Goal: Communication & Community: Answer question/provide support

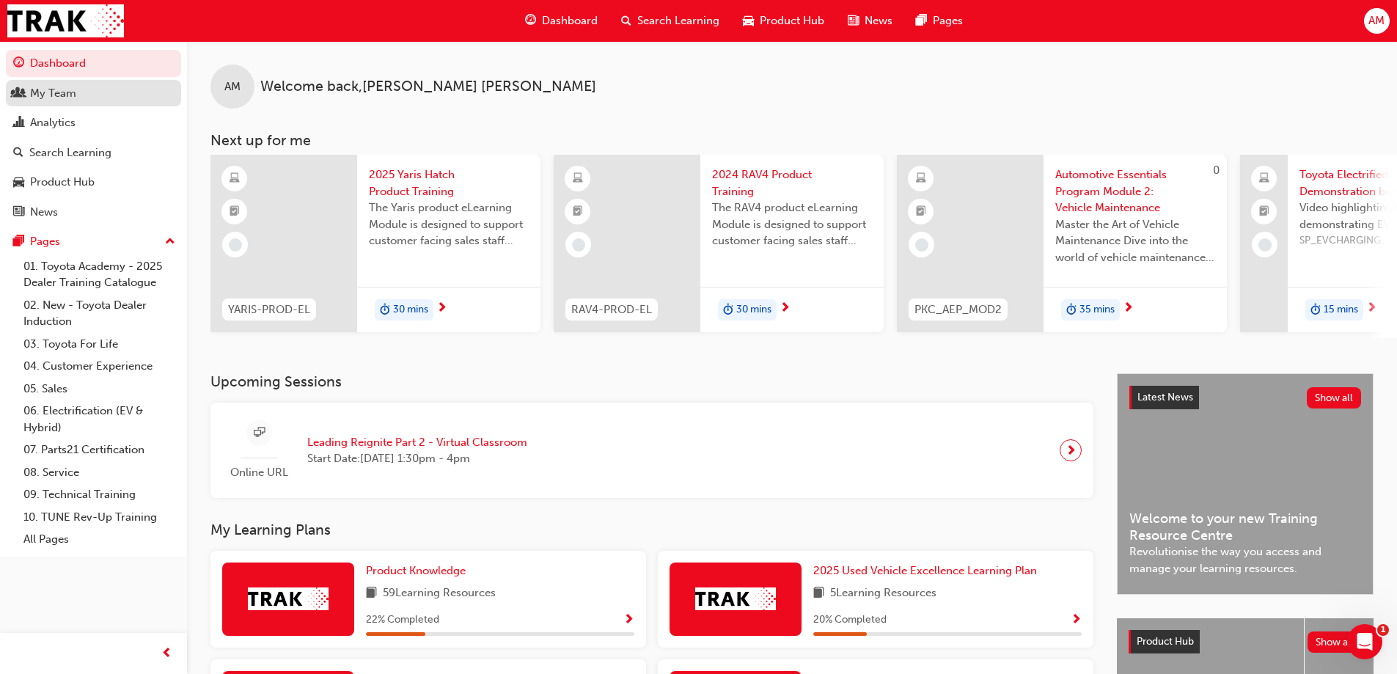
click at [85, 99] on div "My Team" at bounding box center [93, 93] width 161 height 18
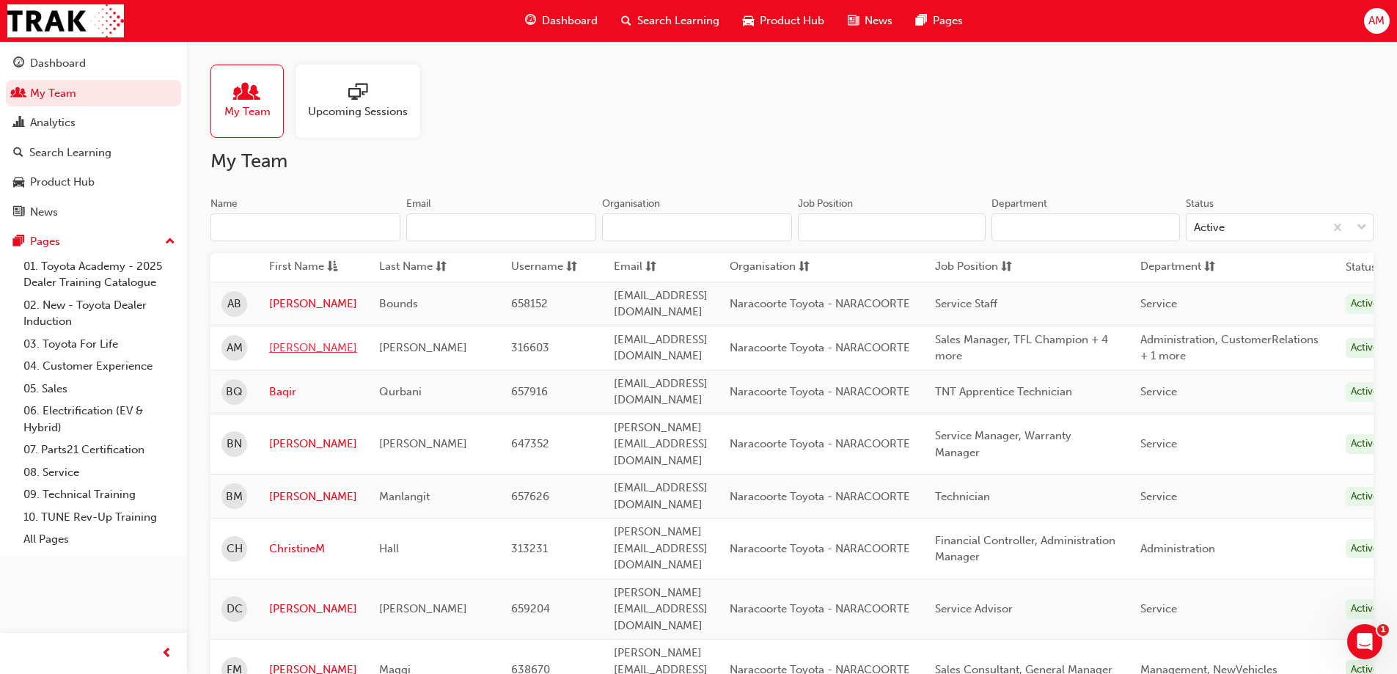
click at [284, 340] on link "[PERSON_NAME]" at bounding box center [313, 348] width 88 height 17
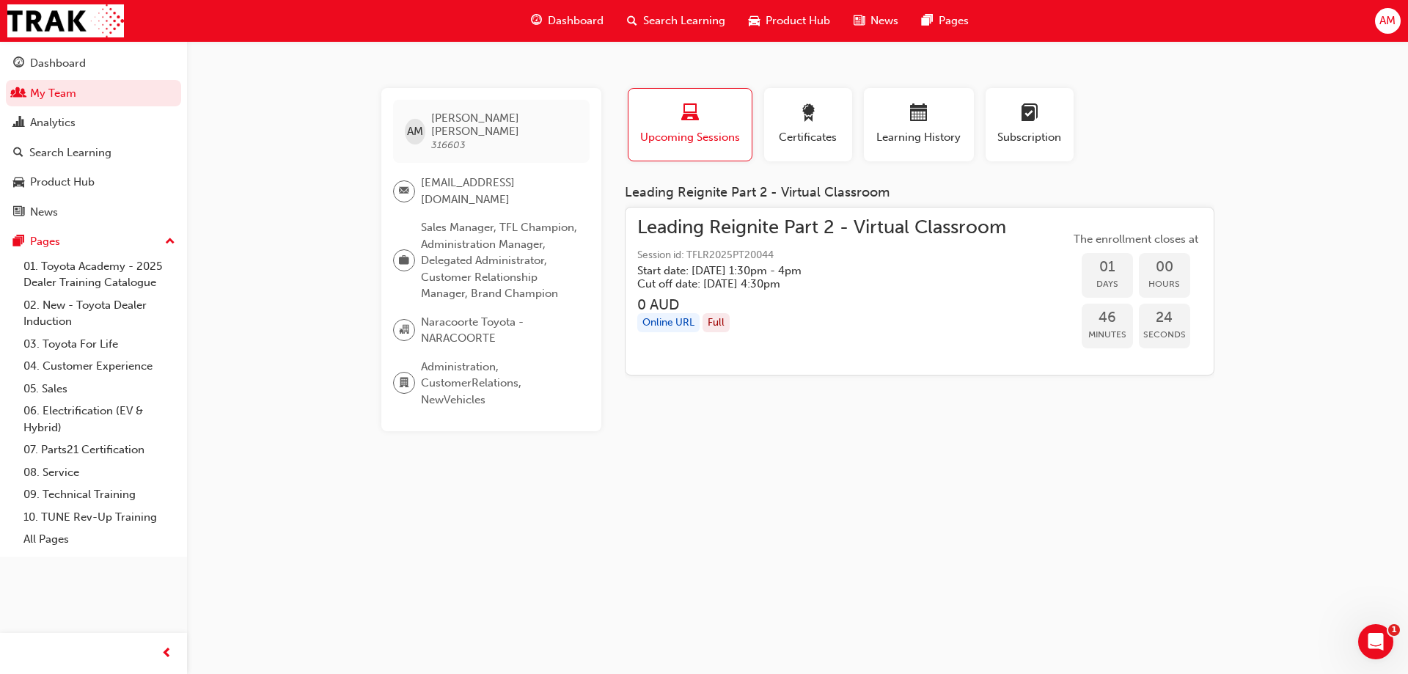
click at [697, 265] on h5 "Start date: Thu 21 Aug 2025 , 1:30pm - 4pm" at bounding box center [809, 270] width 345 height 13
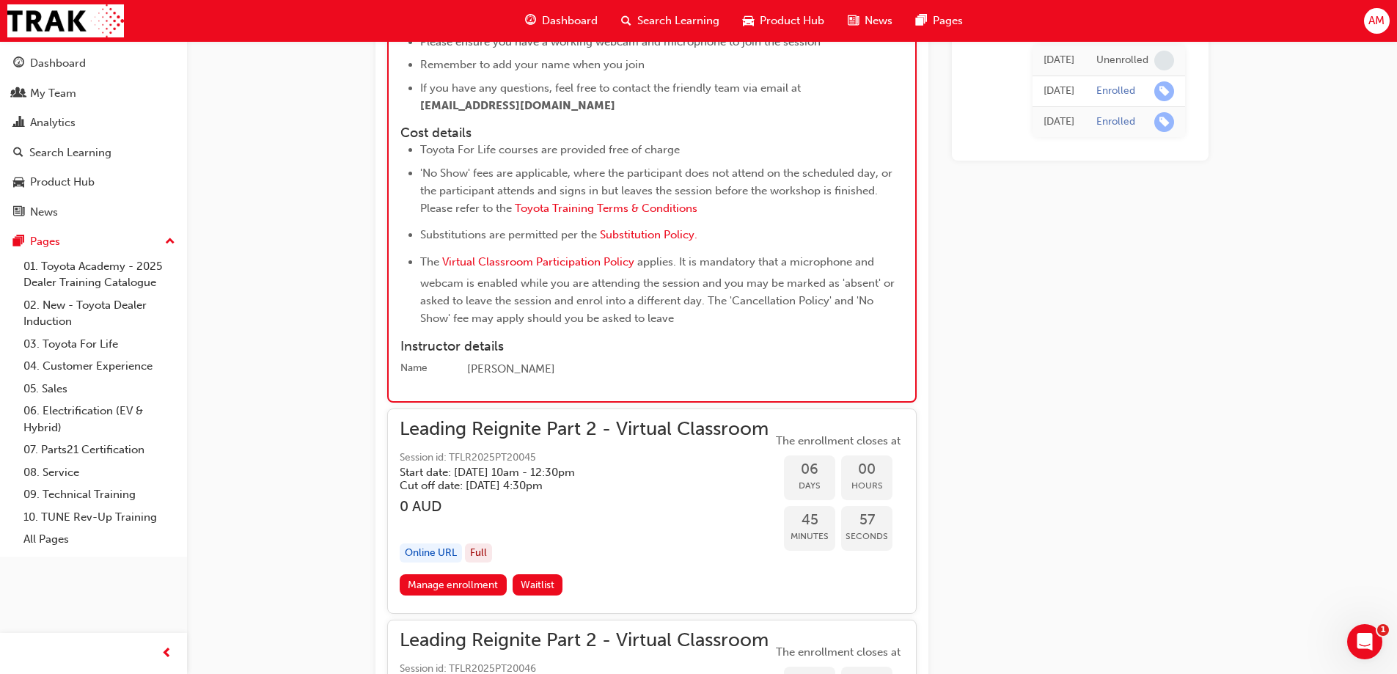
scroll to position [2569, 0]
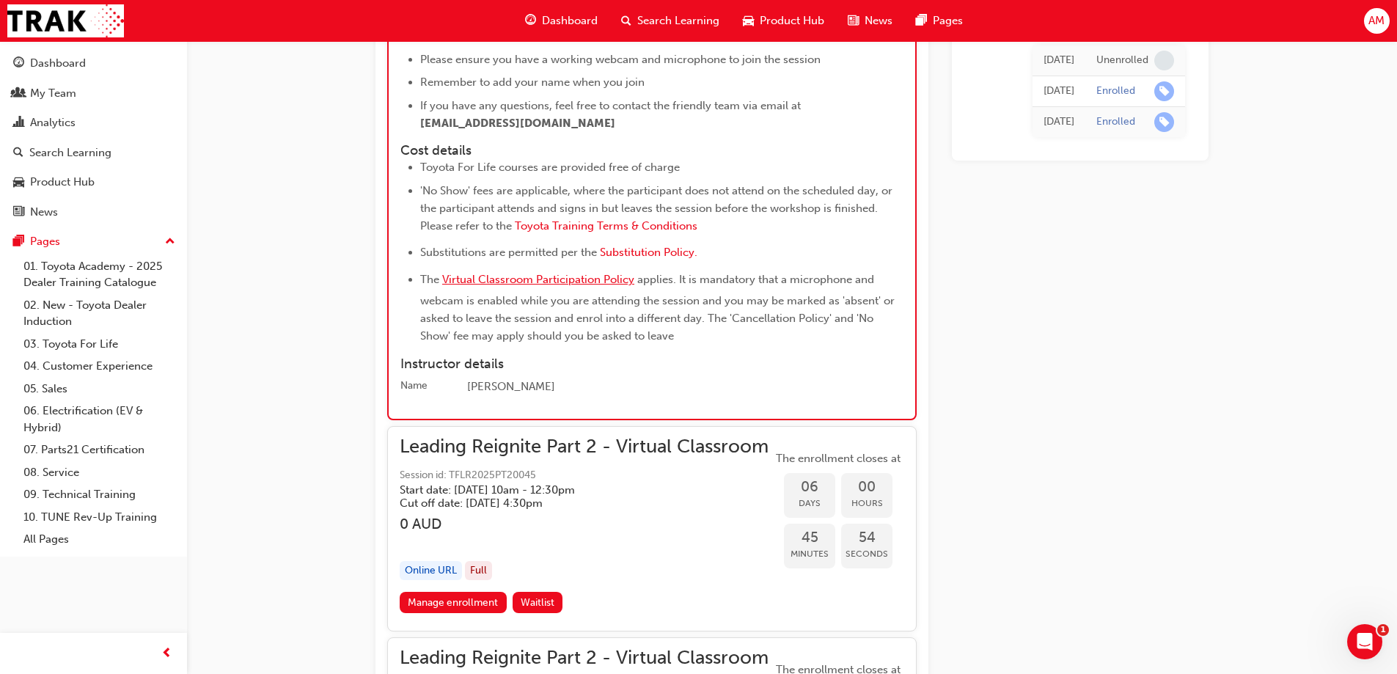
click at [614, 286] on span "Virtual Classroom Participation Policy" at bounding box center [538, 279] width 192 height 13
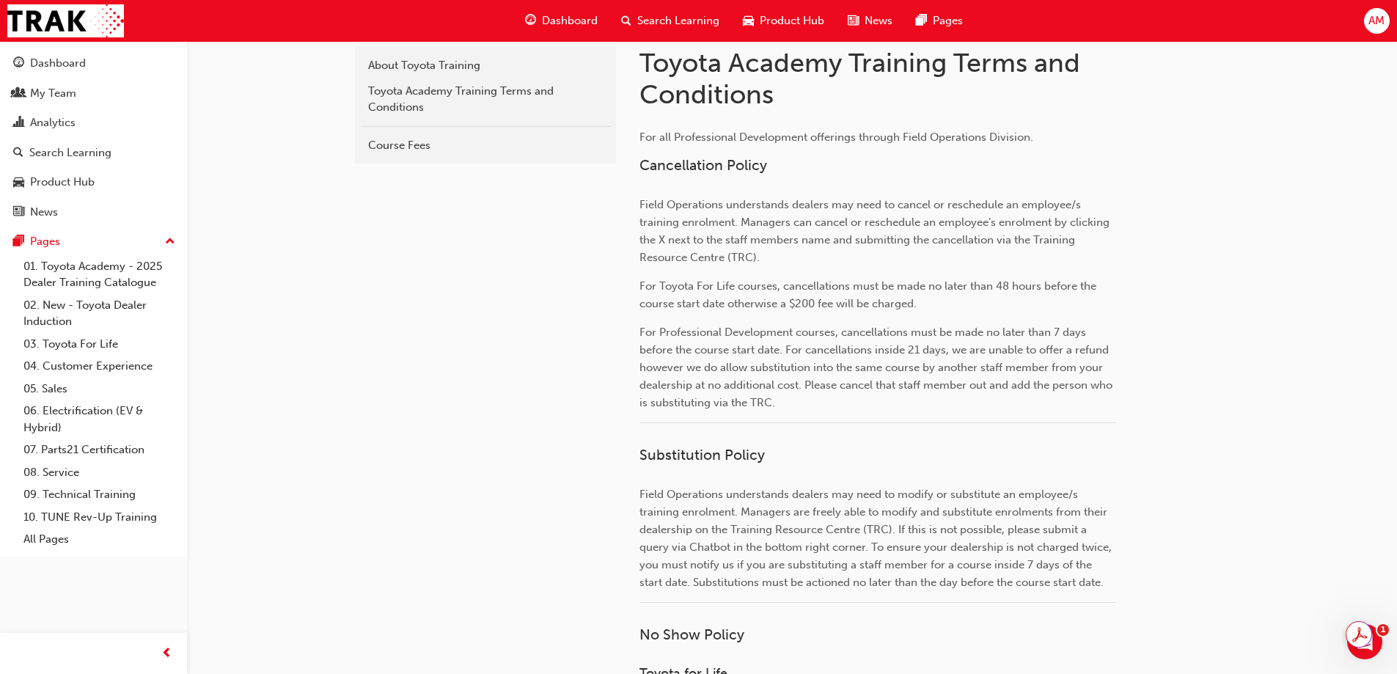
scroll to position [337, 0]
click at [879, 348] on span "For Professional Development courses, cancellations must be made no later than …" at bounding box center [878, 365] width 476 height 84
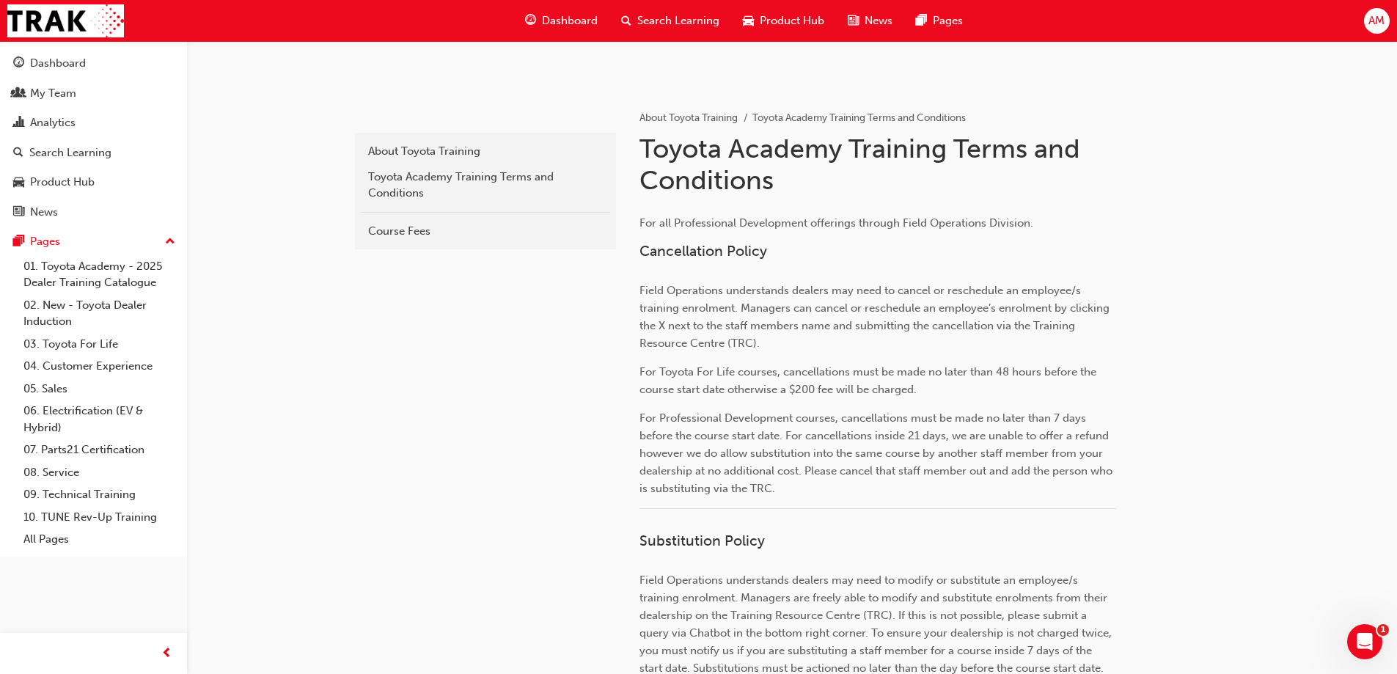
scroll to position [0, 0]
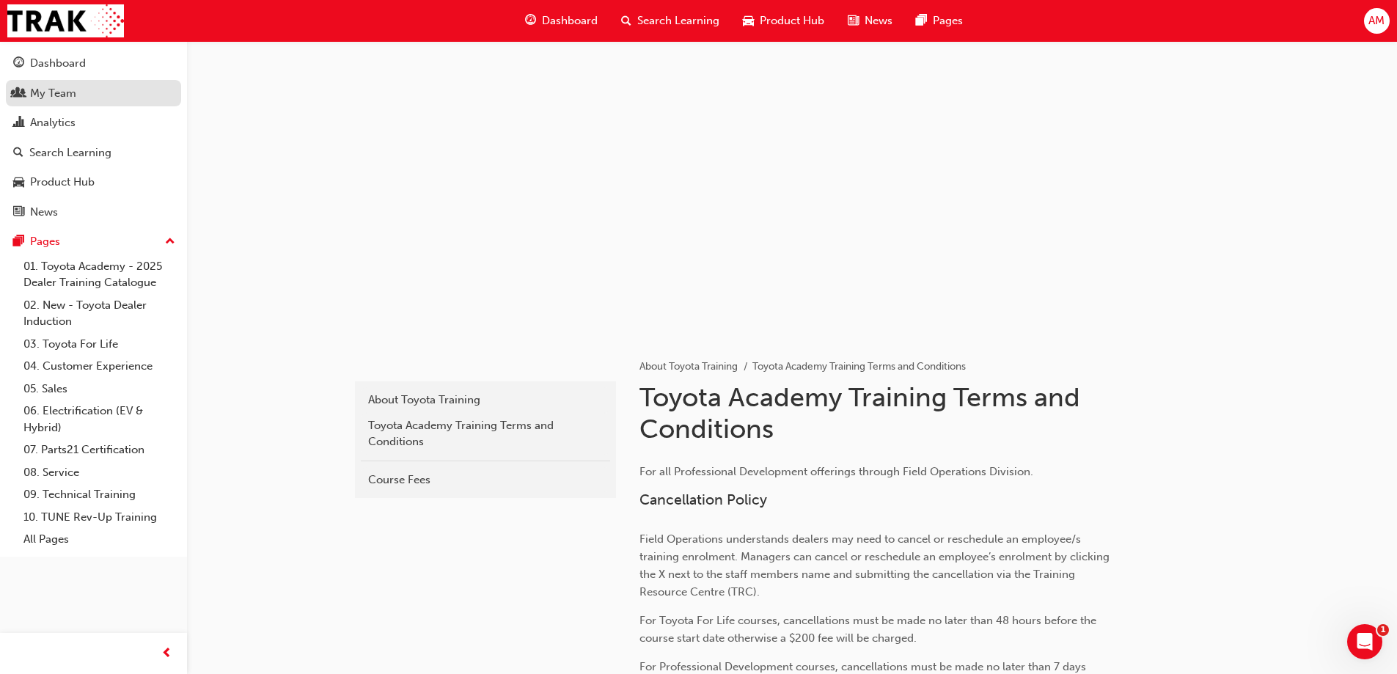
click at [87, 88] on div "My Team" at bounding box center [93, 93] width 161 height 18
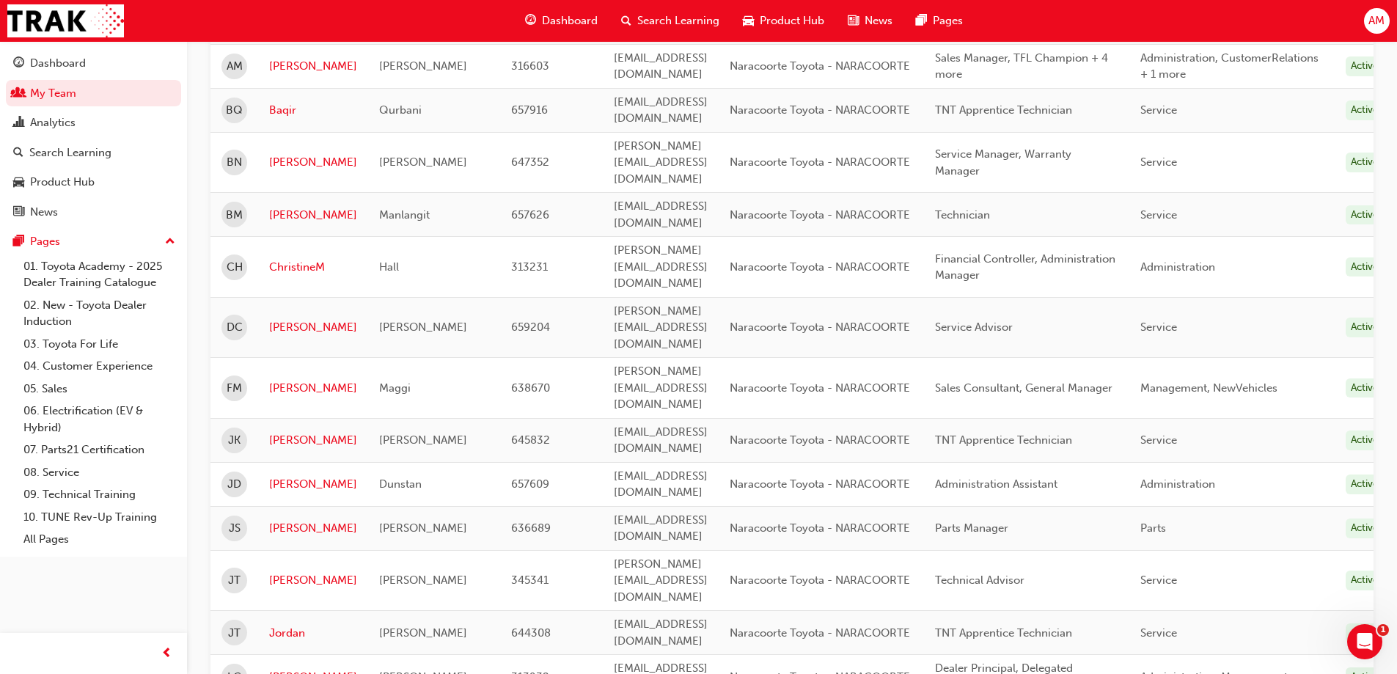
scroll to position [204, 0]
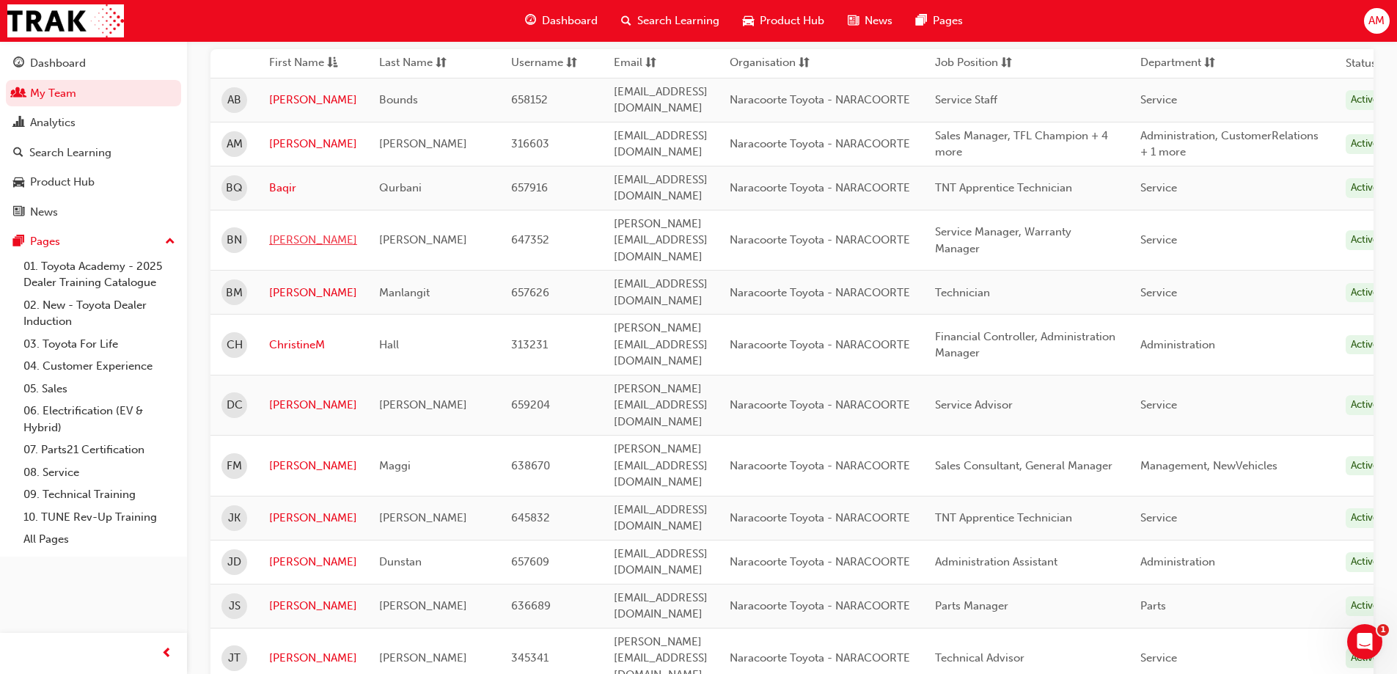
click at [296, 232] on link "[PERSON_NAME]" at bounding box center [313, 240] width 88 height 17
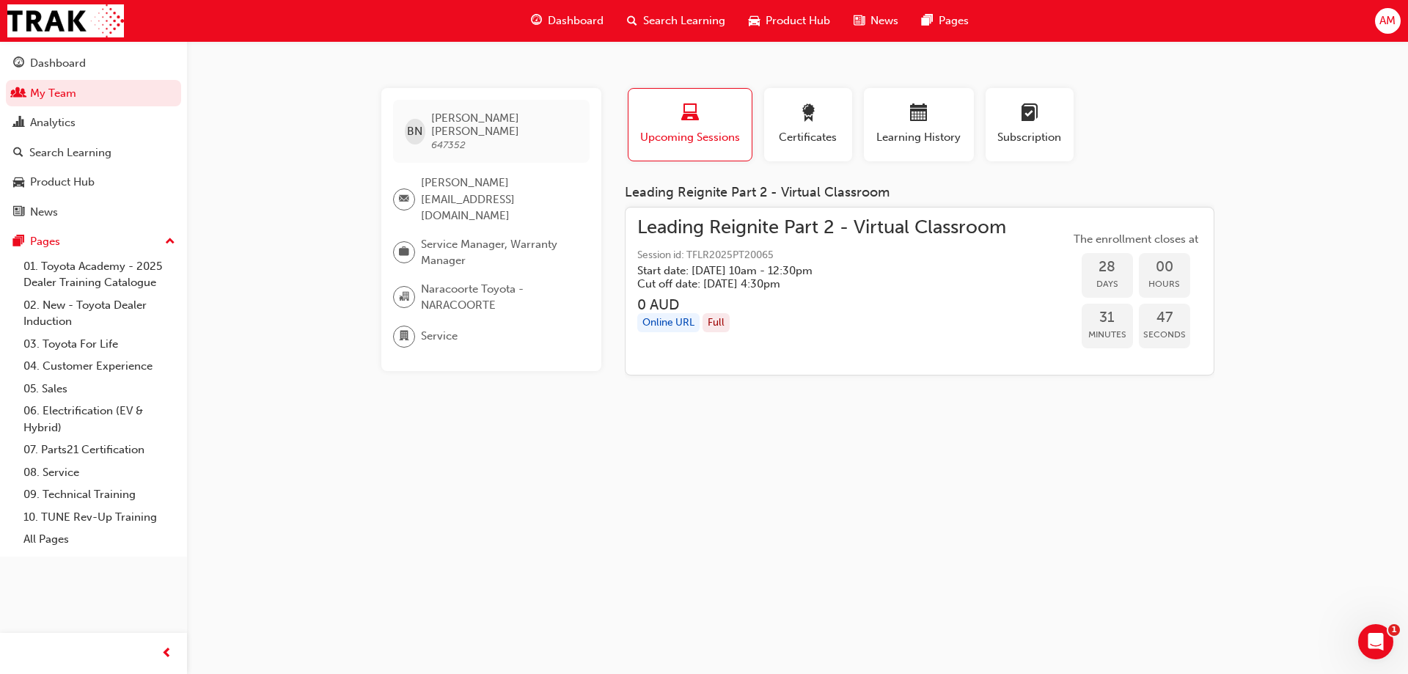
click at [728, 266] on h5 "Start date: [DATE] 10am - 12:30pm" at bounding box center [809, 270] width 345 height 13
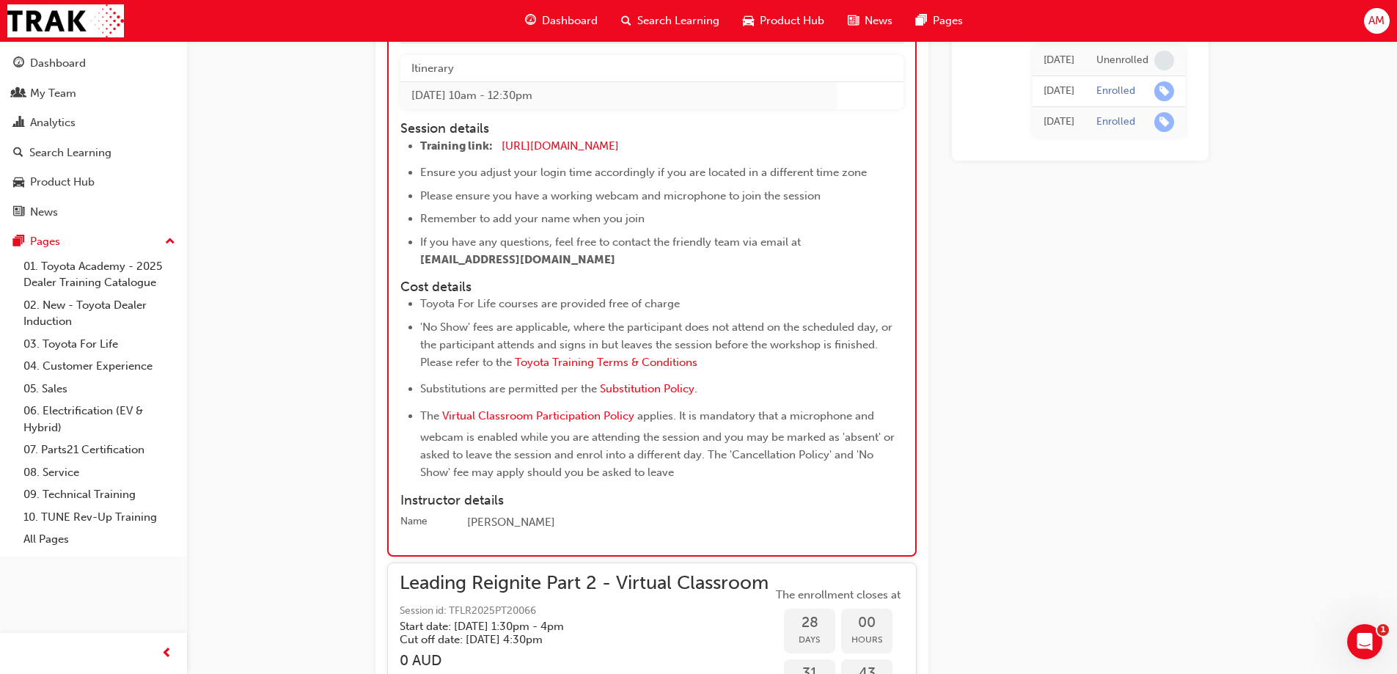
scroll to position [6828, 0]
click at [642, 395] on span "Substitution Policy." at bounding box center [649, 387] width 98 height 13
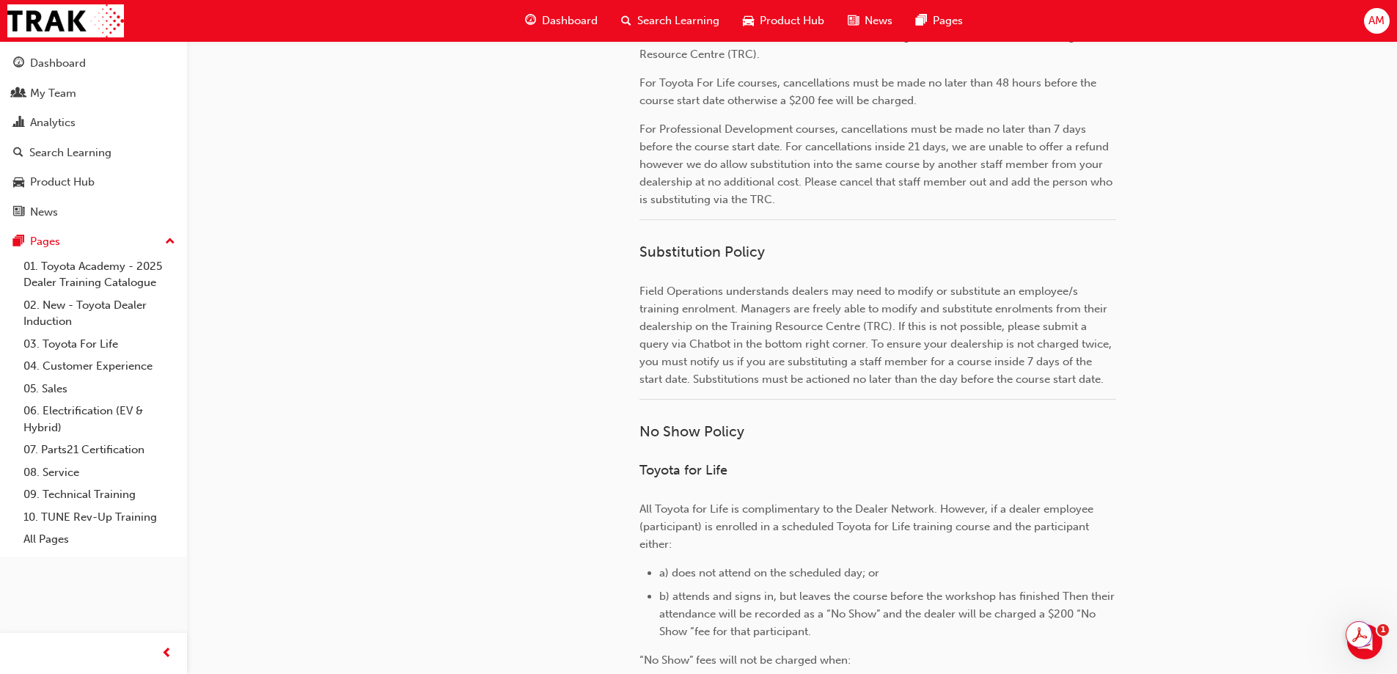
scroll to position [564, 0]
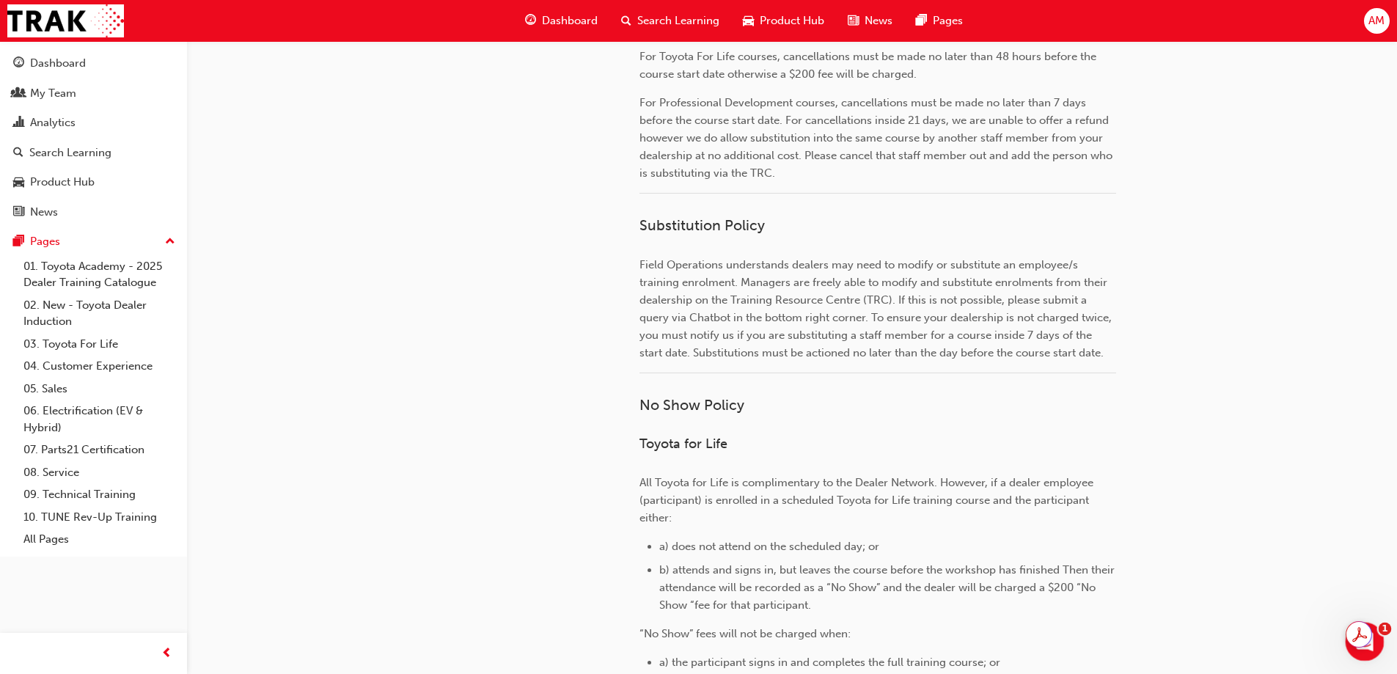
drag, startPoint x: 1375, startPoint y: 645, endPoint x: 2721, endPoint y: 1261, distance: 1481.0
click at [1376, 645] on div "Open Intercom Messenger" at bounding box center [1363, 639] width 48 height 48
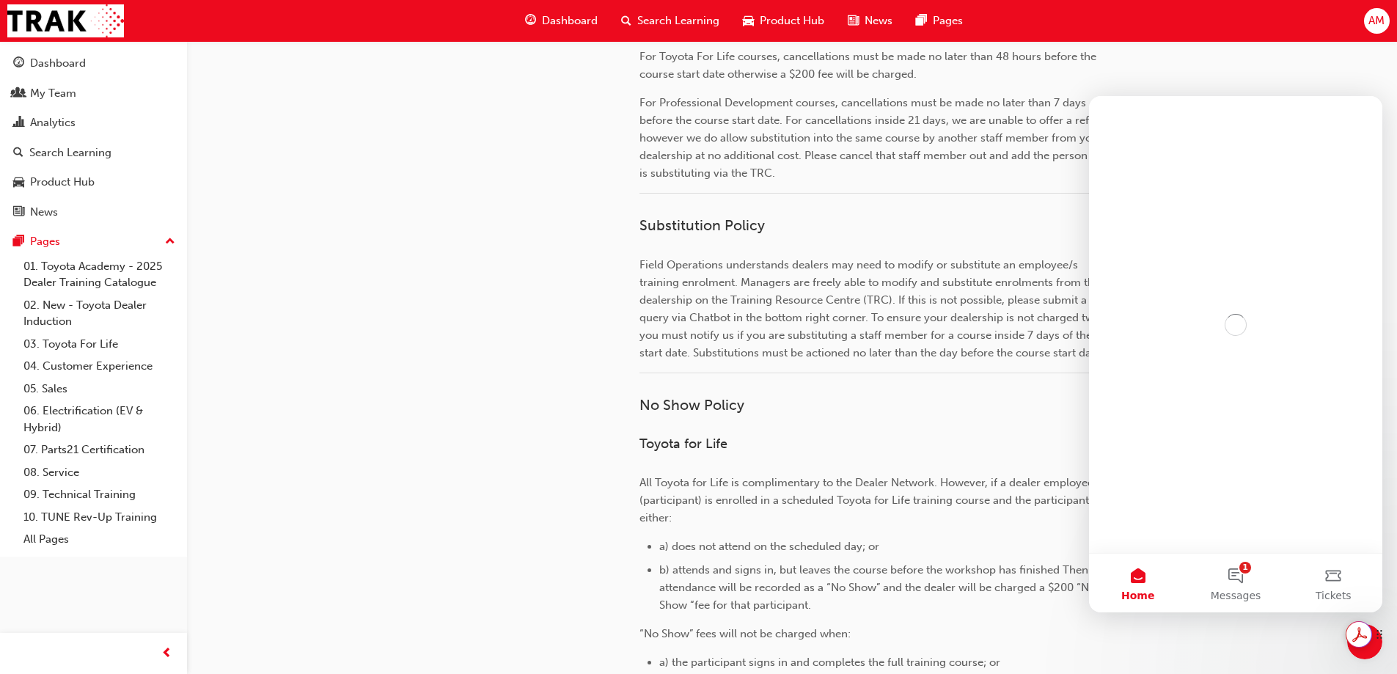
scroll to position [0, 0]
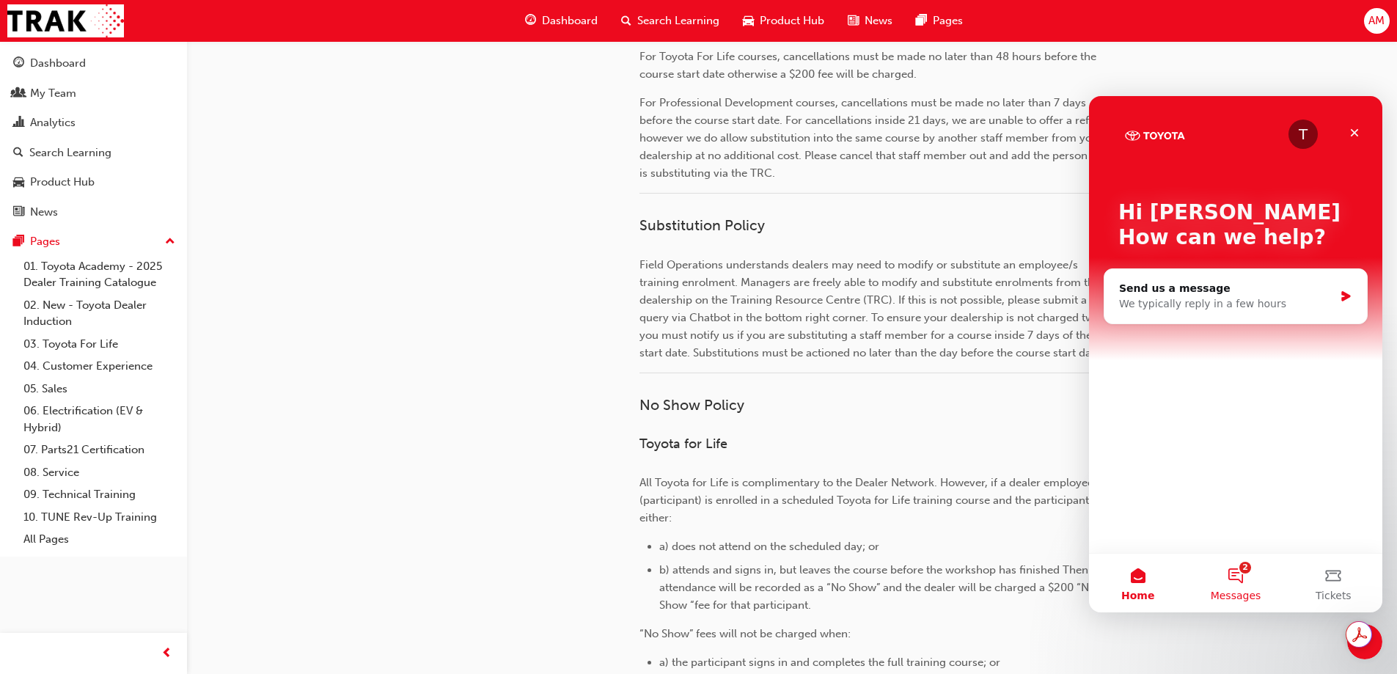
click at [1243, 571] on button "2 Messages" at bounding box center [1236, 583] width 98 height 59
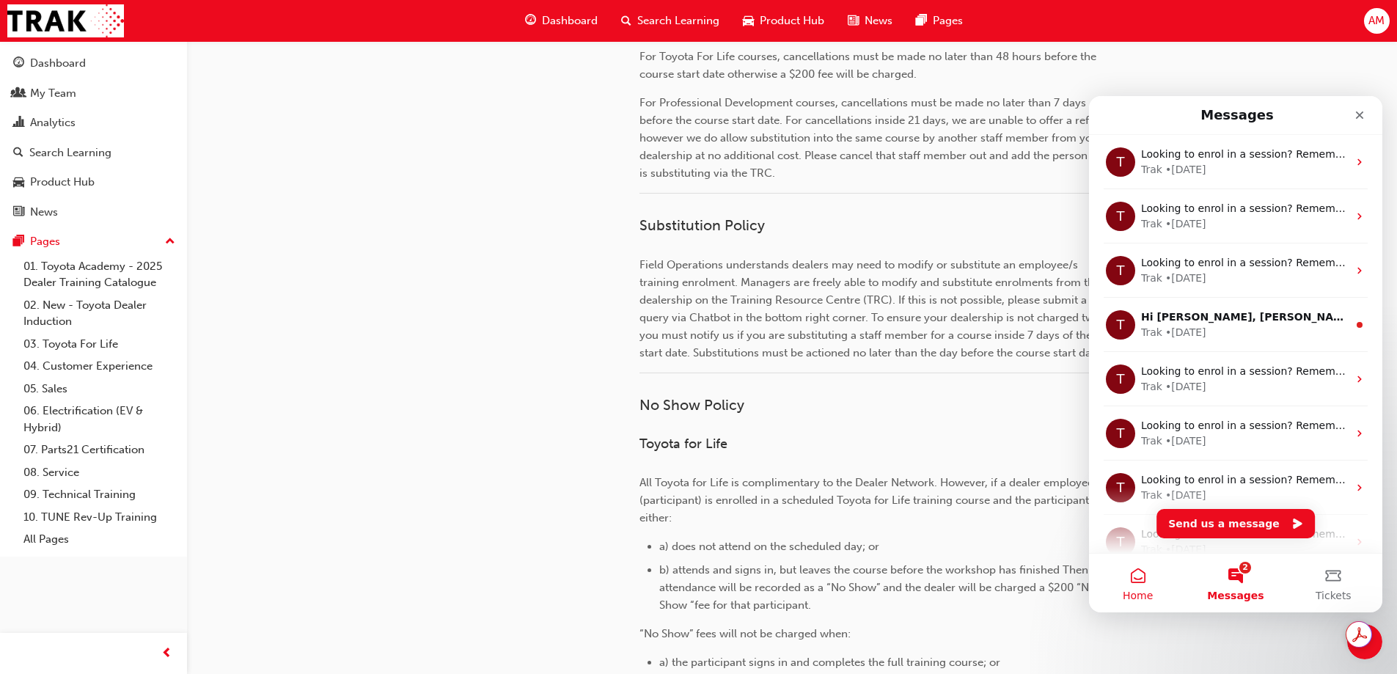
click at [1142, 581] on button "Home" at bounding box center [1138, 583] width 98 height 59
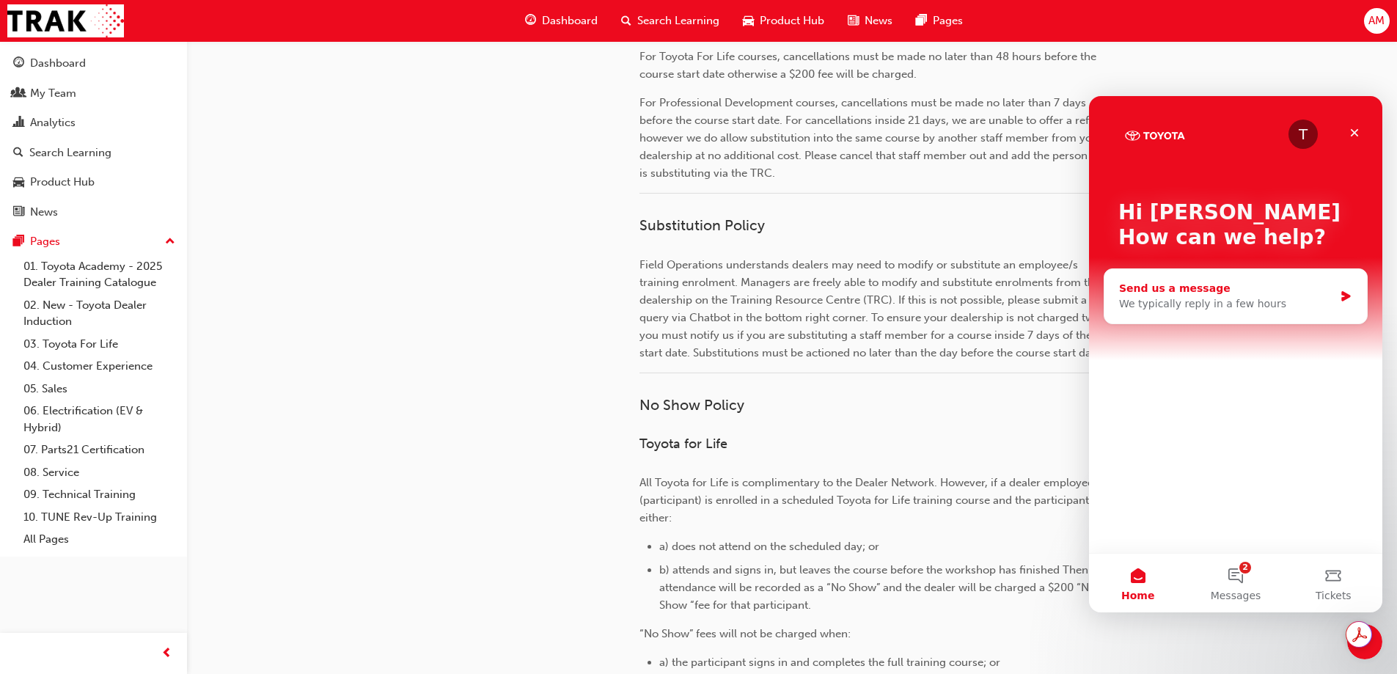
click at [1162, 296] on div "We typically reply in a few hours" at bounding box center [1226, 303] width 215 height 15
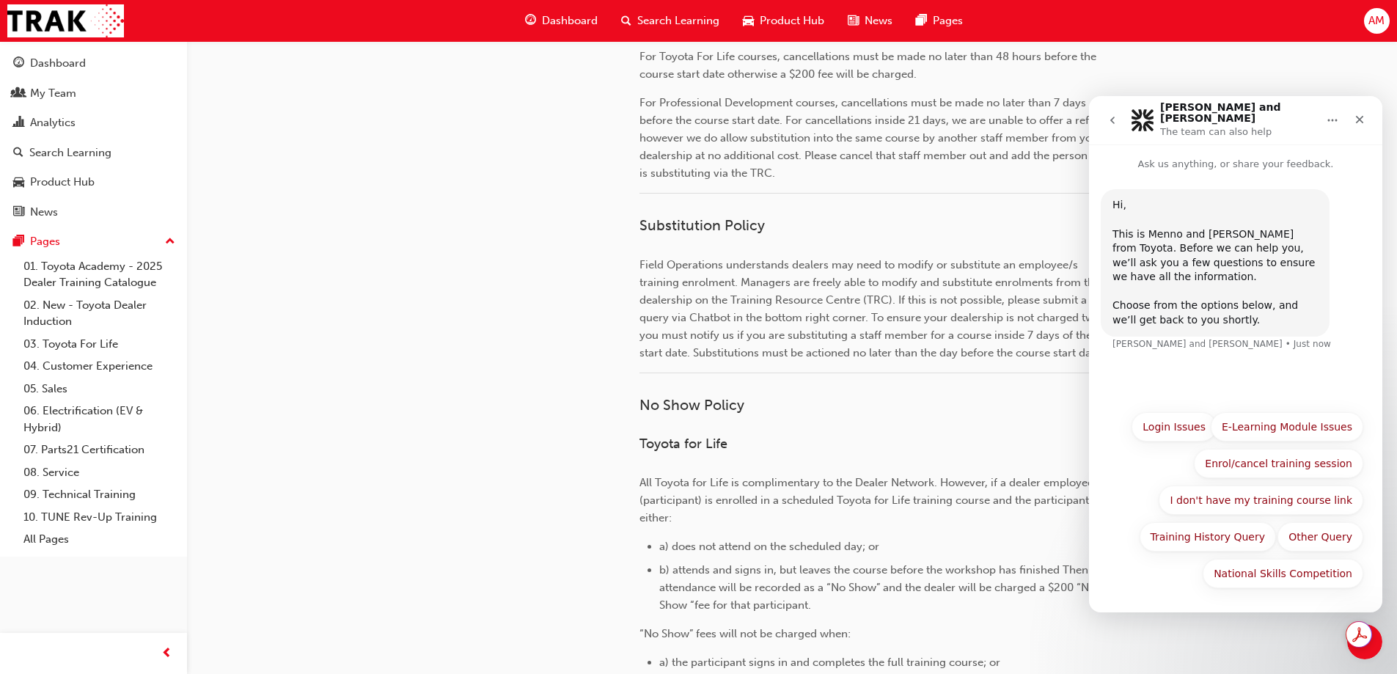
click at [1195, 152] on p "Ask us anything, or share your feedback." at bounding box center [1235, 157] width 293 height 27
click at [1274, 472] on button "Enrol/cancel training session" at bounding box center [1278, 463] width 169 height 29
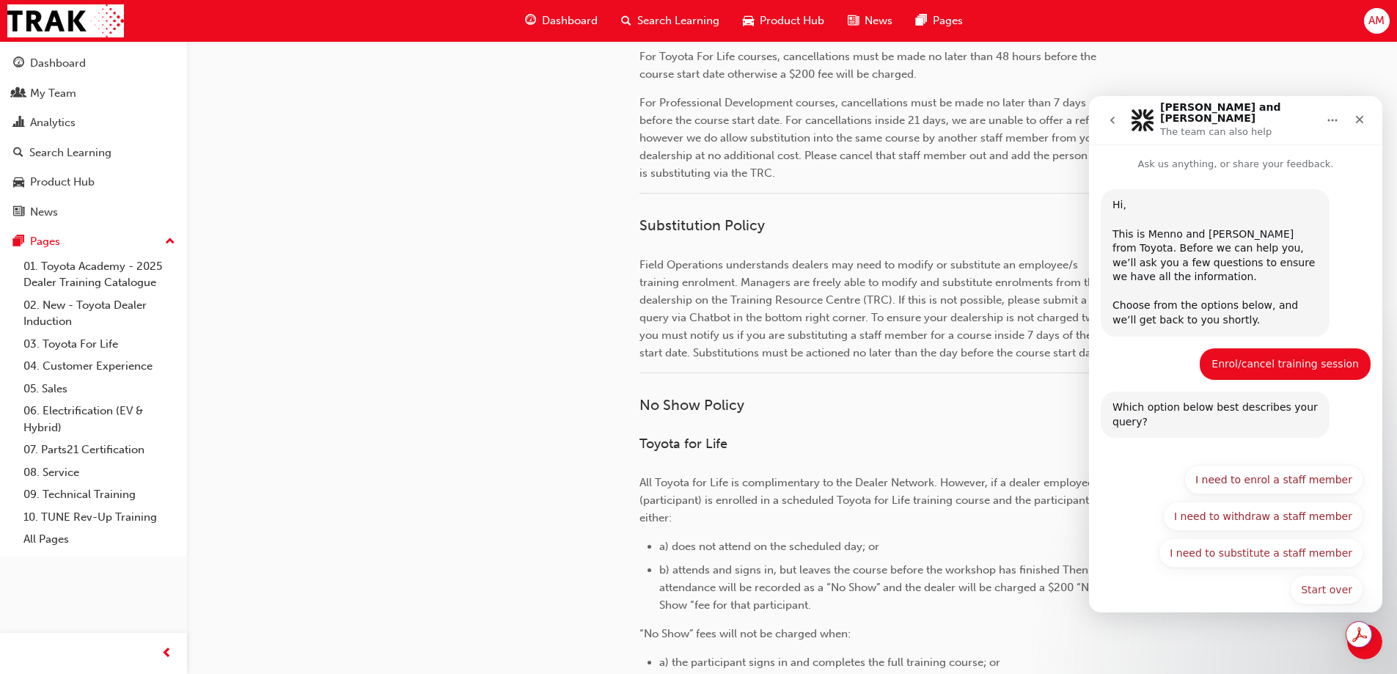
scroll to position [7, 0]
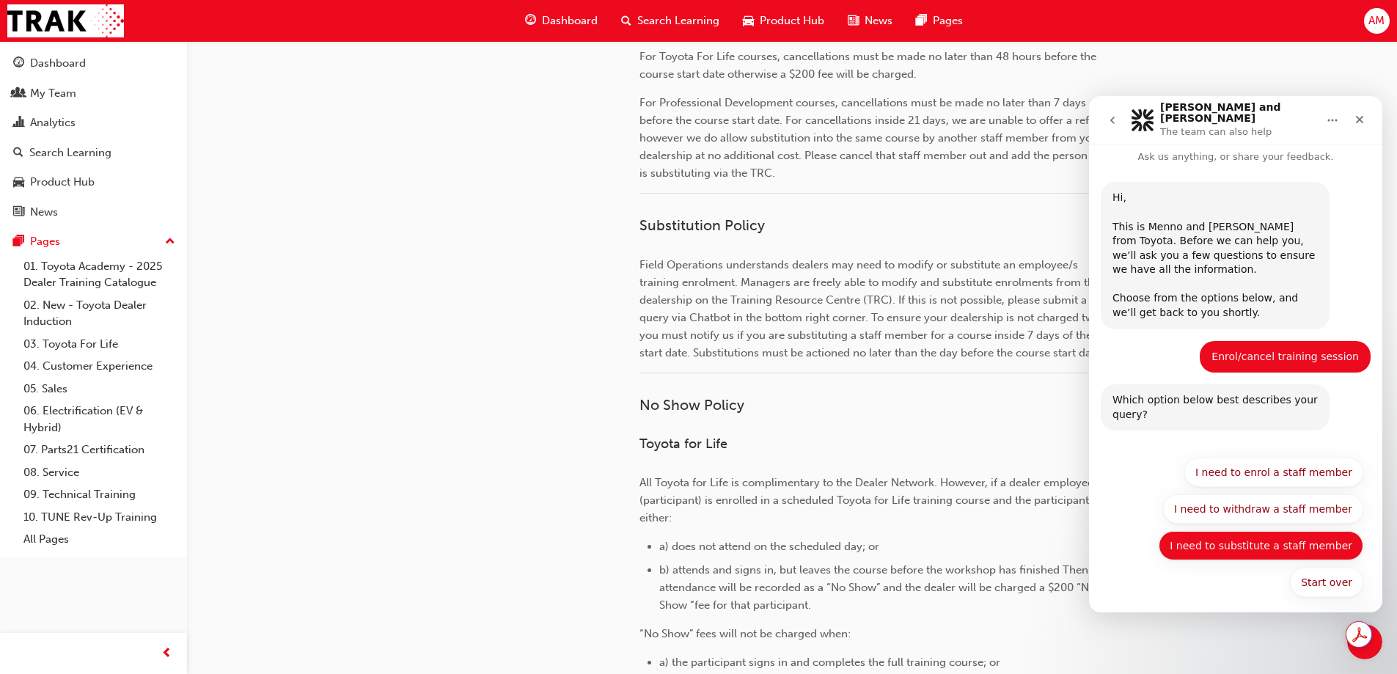
click at [1243, 533] on button "I need to substitute a staff member" at bounding box center [1261, 545] width 205 height 29
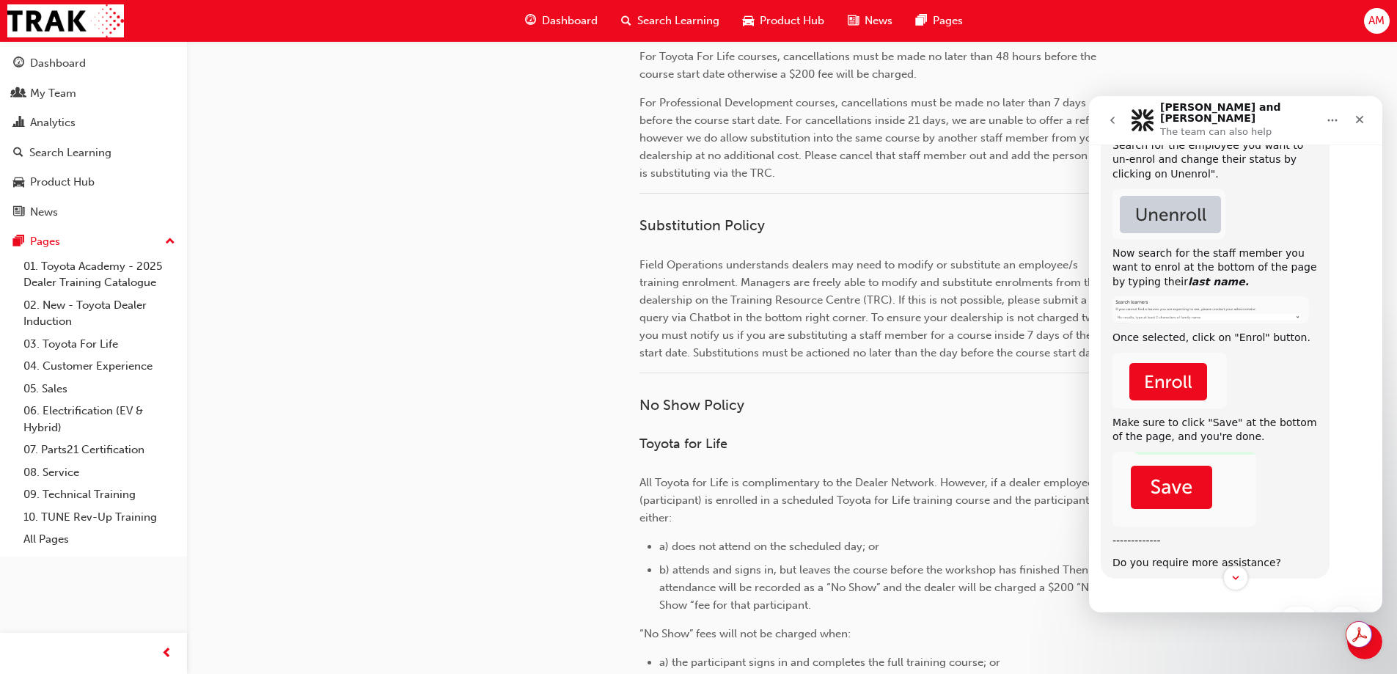
scroll to position [474, 0]
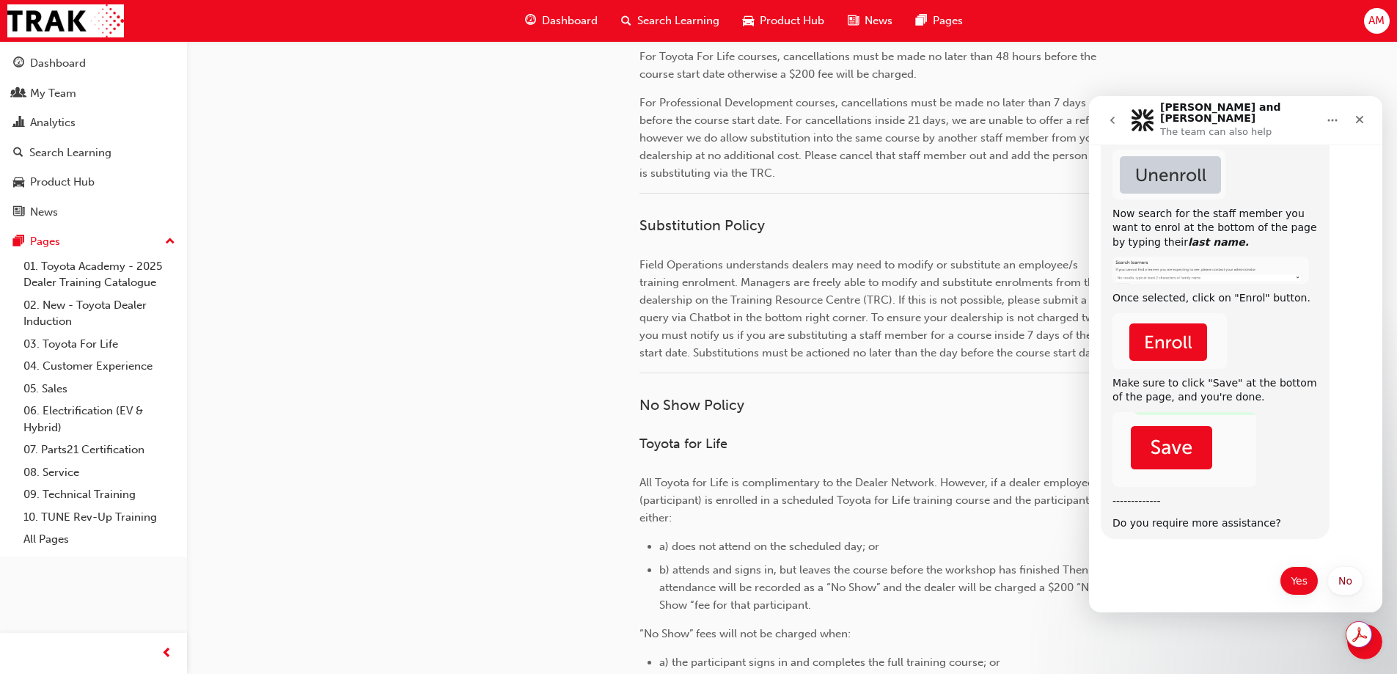
click at [1295, 577] on button "Yes" at bounding box center [1299, 580] width 39 height 29
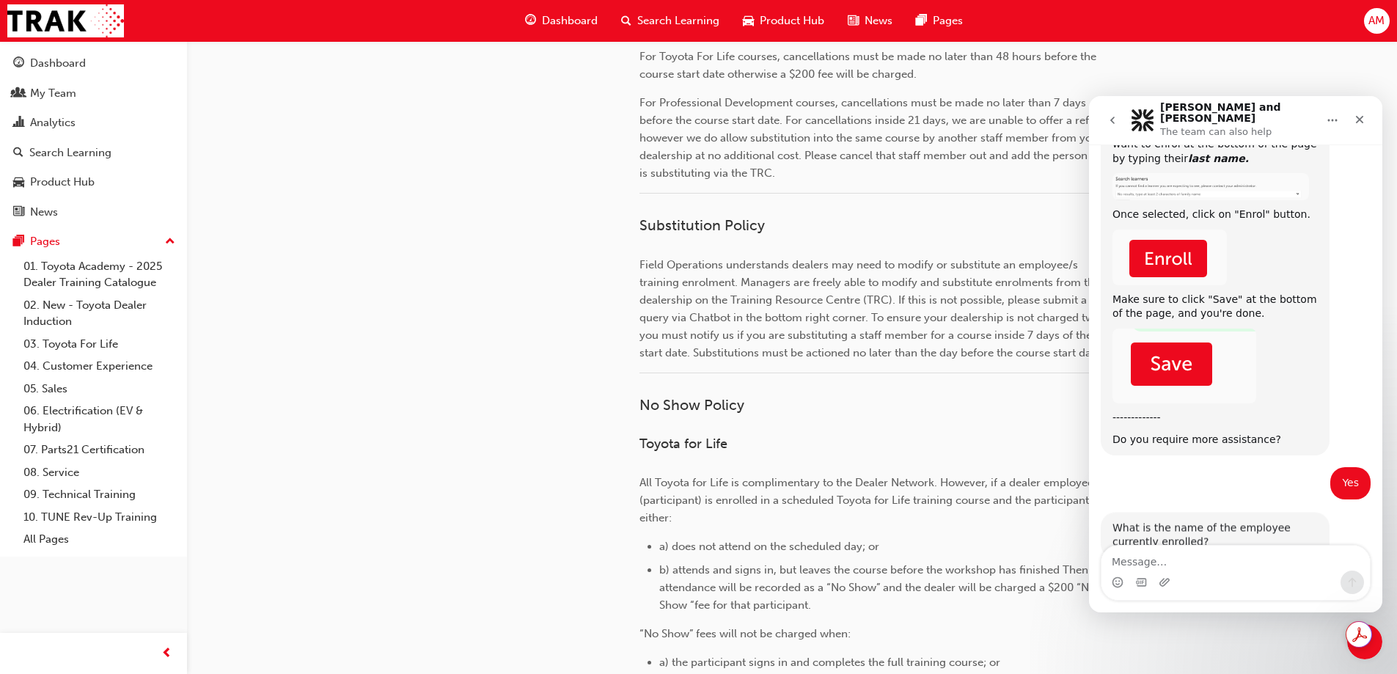
scroll to position [591, 0]
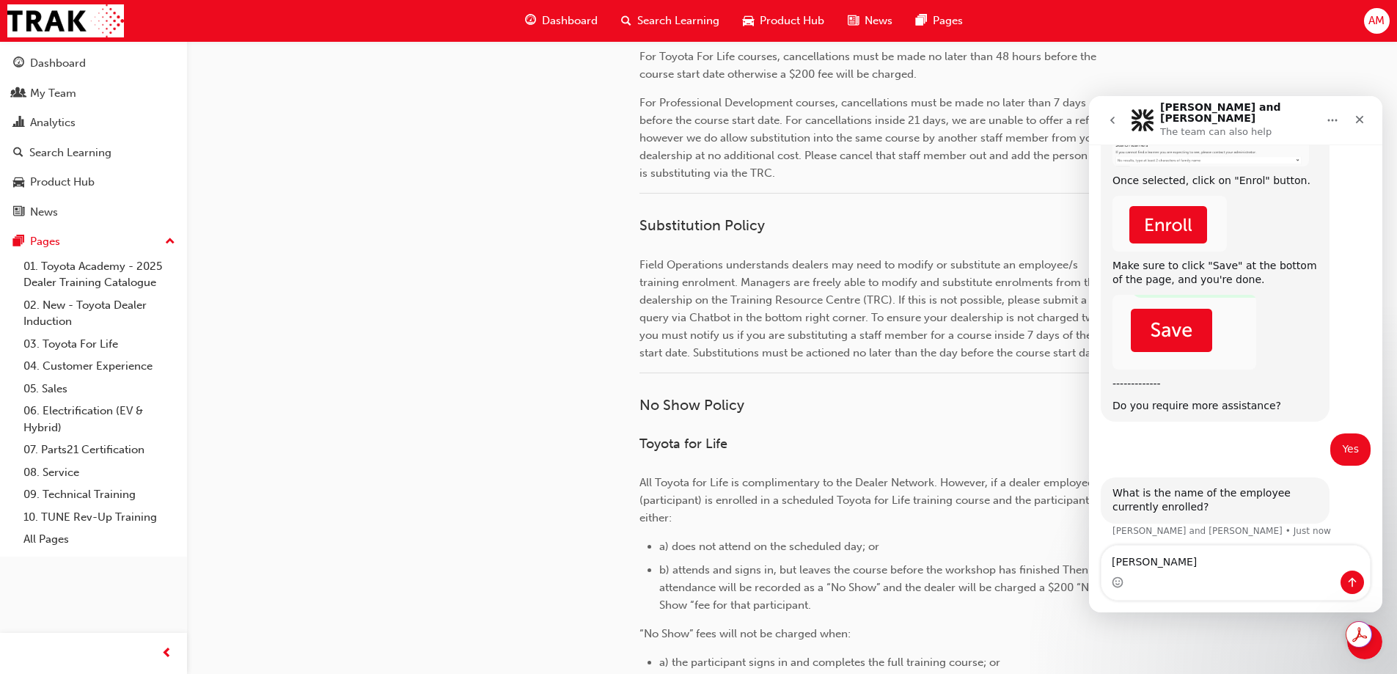
type textarea "Alicia Munro"
click at [1356, 580] on icon "Send a message…" at bounding box center [1353, 583] width 12 height 12
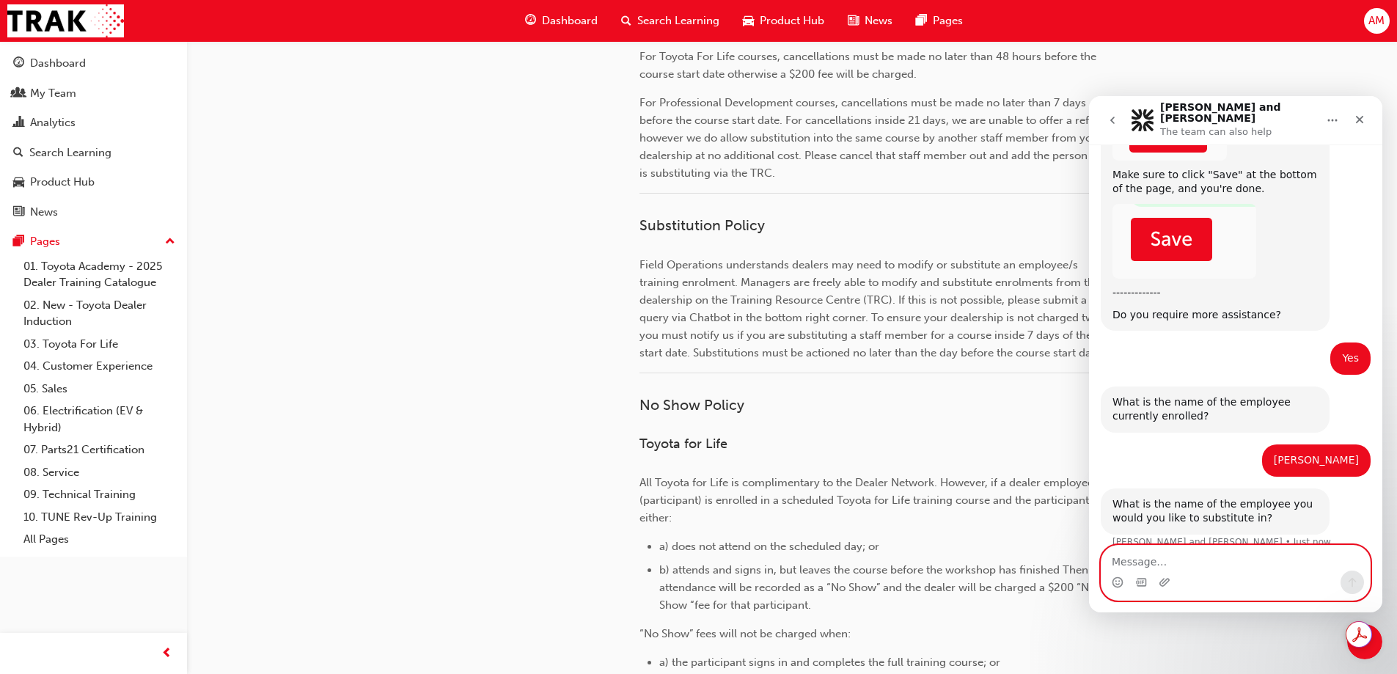
scroll to position [692, 0]
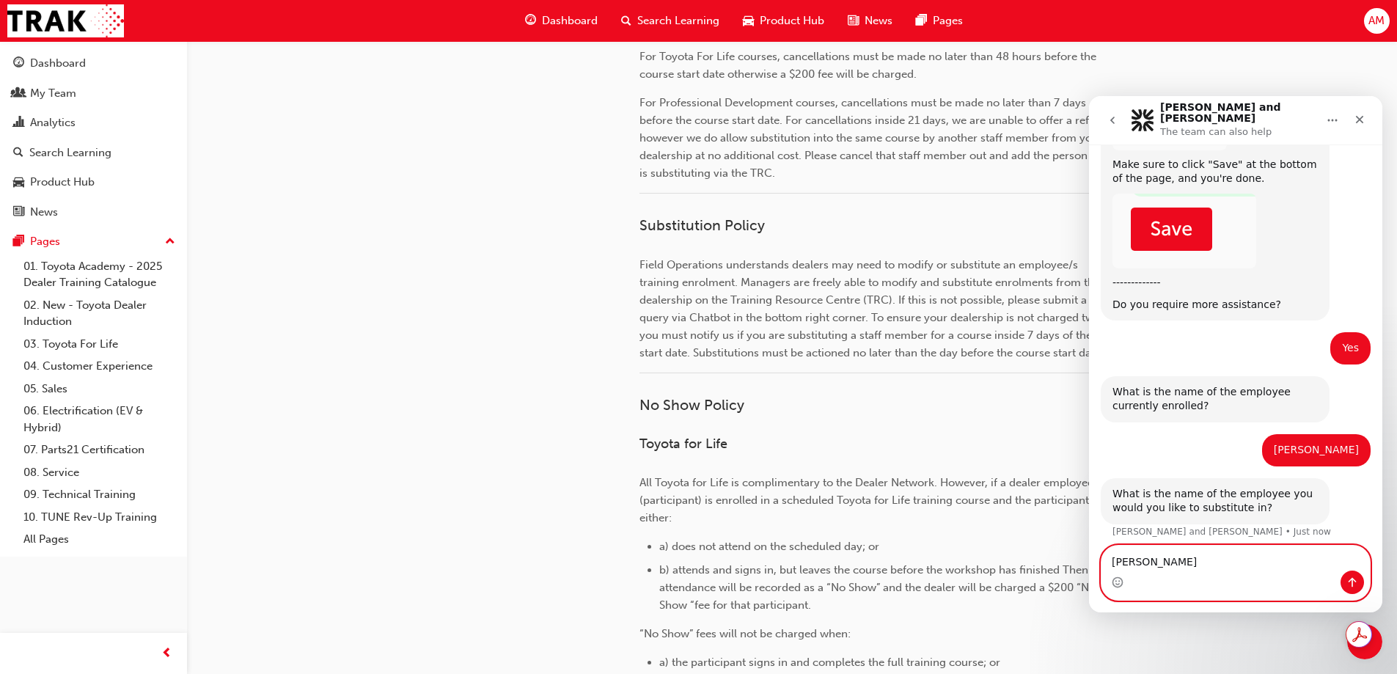
type textarea "Belinda Neal"
click at [1359, 576] on button "Send a message…" at bounding box center [1352, 582] width 23 height 23
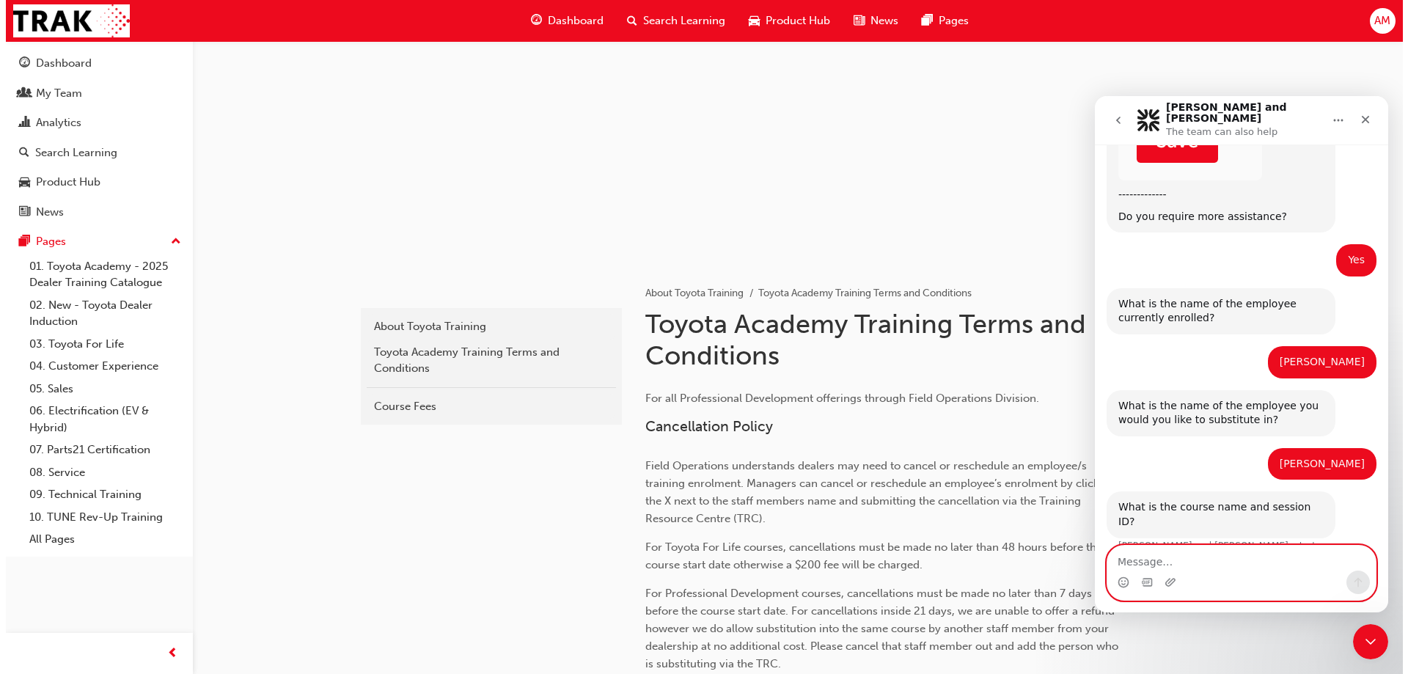
scroll to position [0, 0]
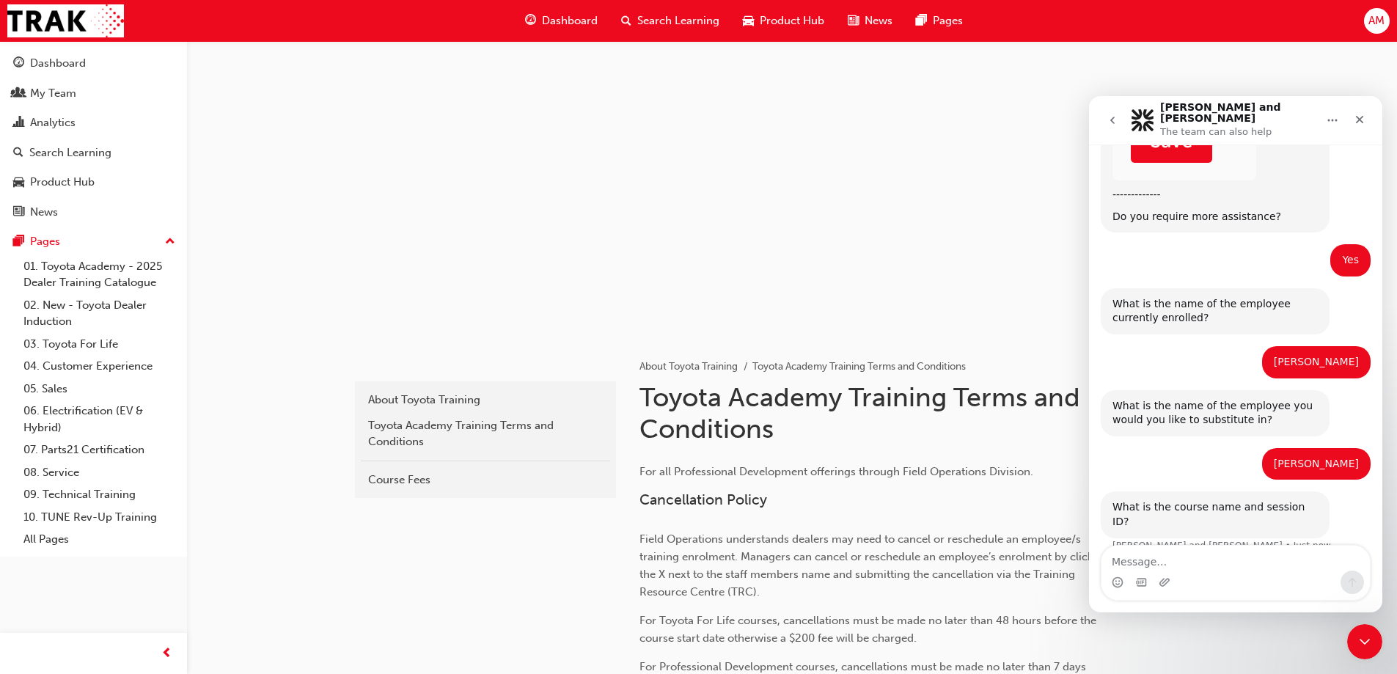
click at [661, 23] on span "Search Learning" at bounding box center [678, 20] width 82 height 17
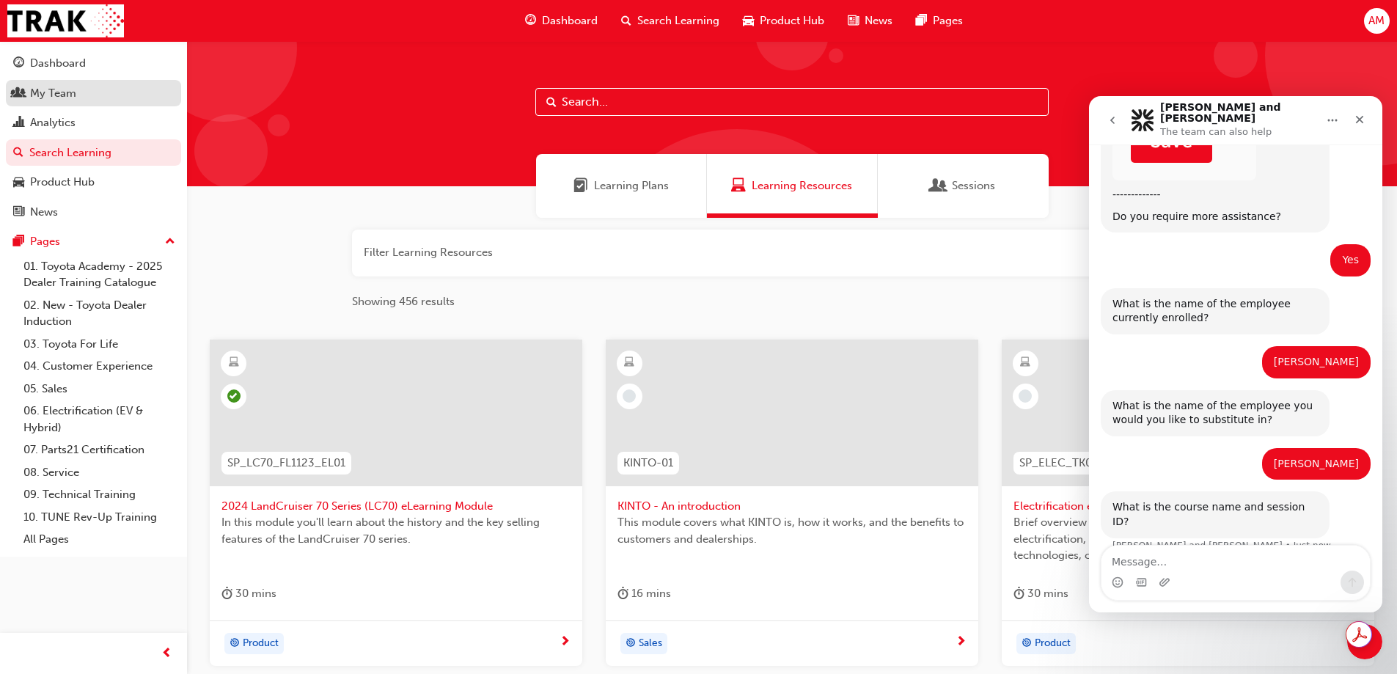
click at [53, 89] on div "My Team" at bounding box center [53, 93] width 46 height 17
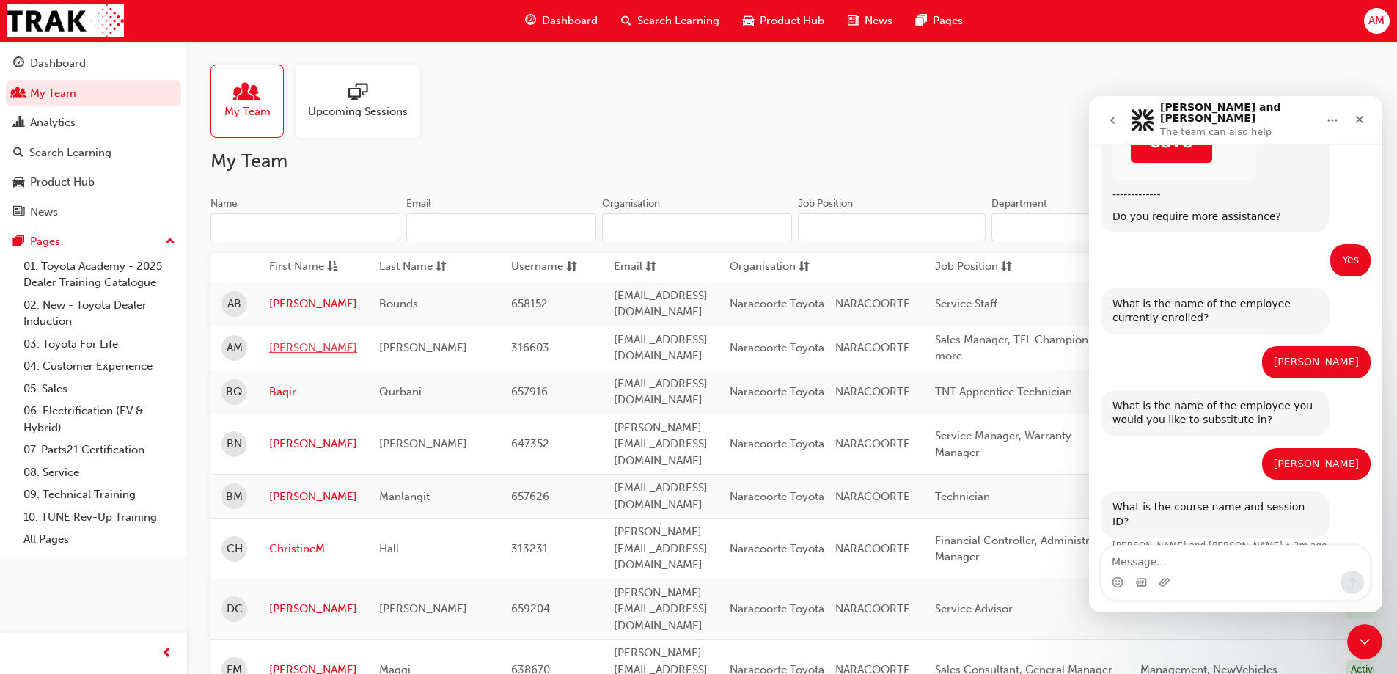
click at [282, 340] on link "[PERSON_NAME]" at bounding box center [313, 348] width 88 height 17
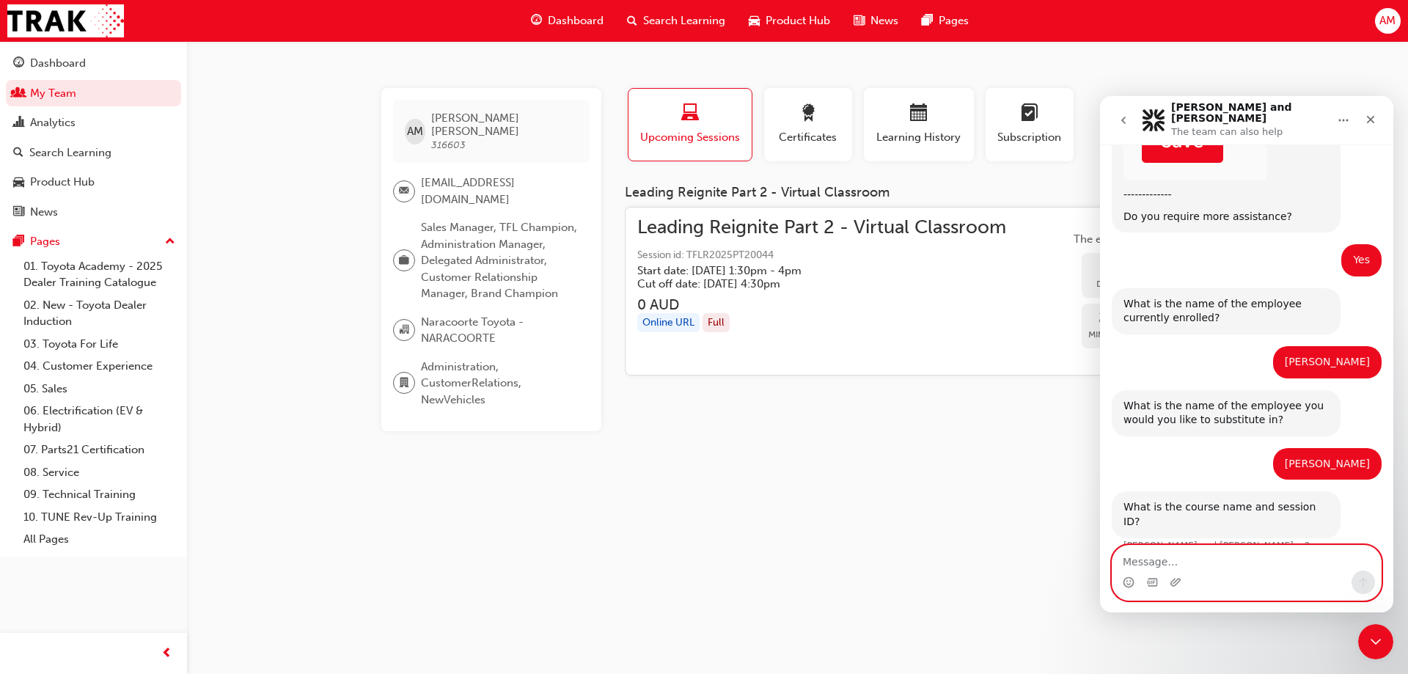
click at [1257, 560] on textarea "Message…" at bounding box center [1247, 558] width 268 height 25
type textarea "Leading Reignite Part 2 TFLR2025PT20044"
click at [1367, 579] on icon "Send a message…" at bounding box center [1364, 583] width 12 height 12
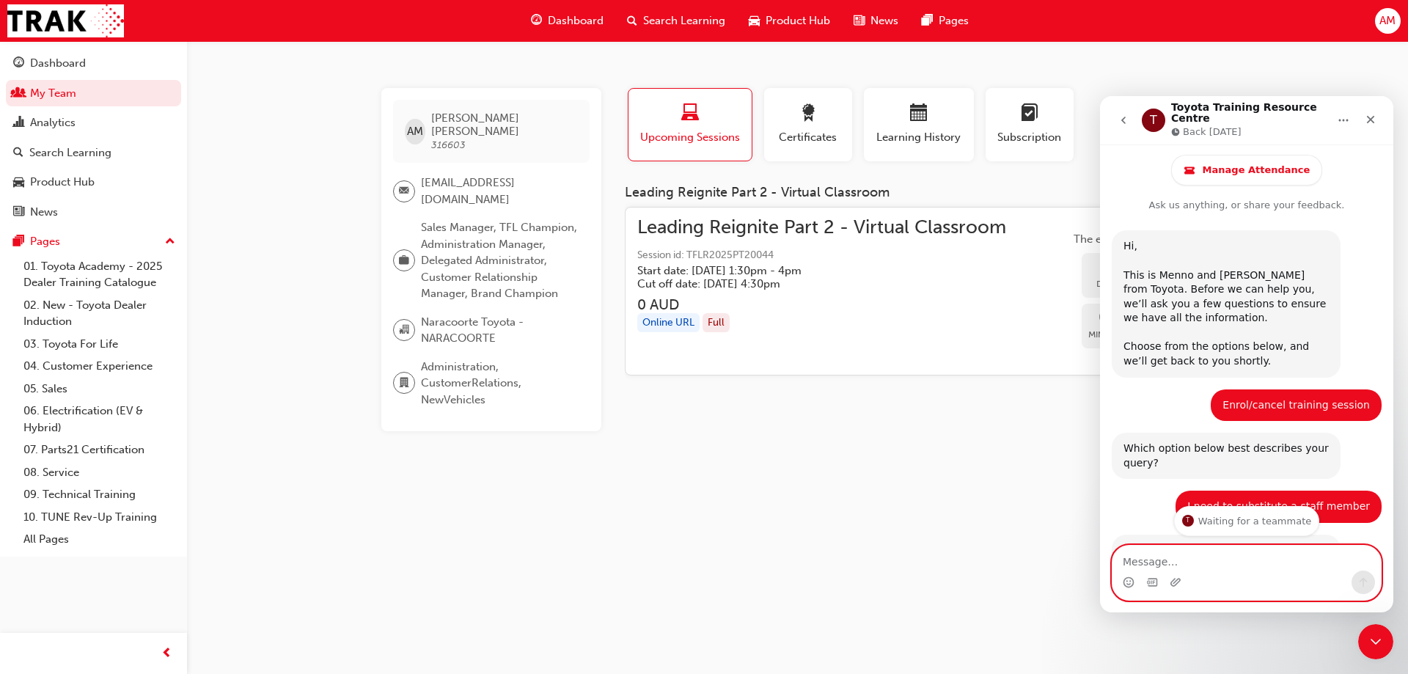
scroll to position [1029, 0]
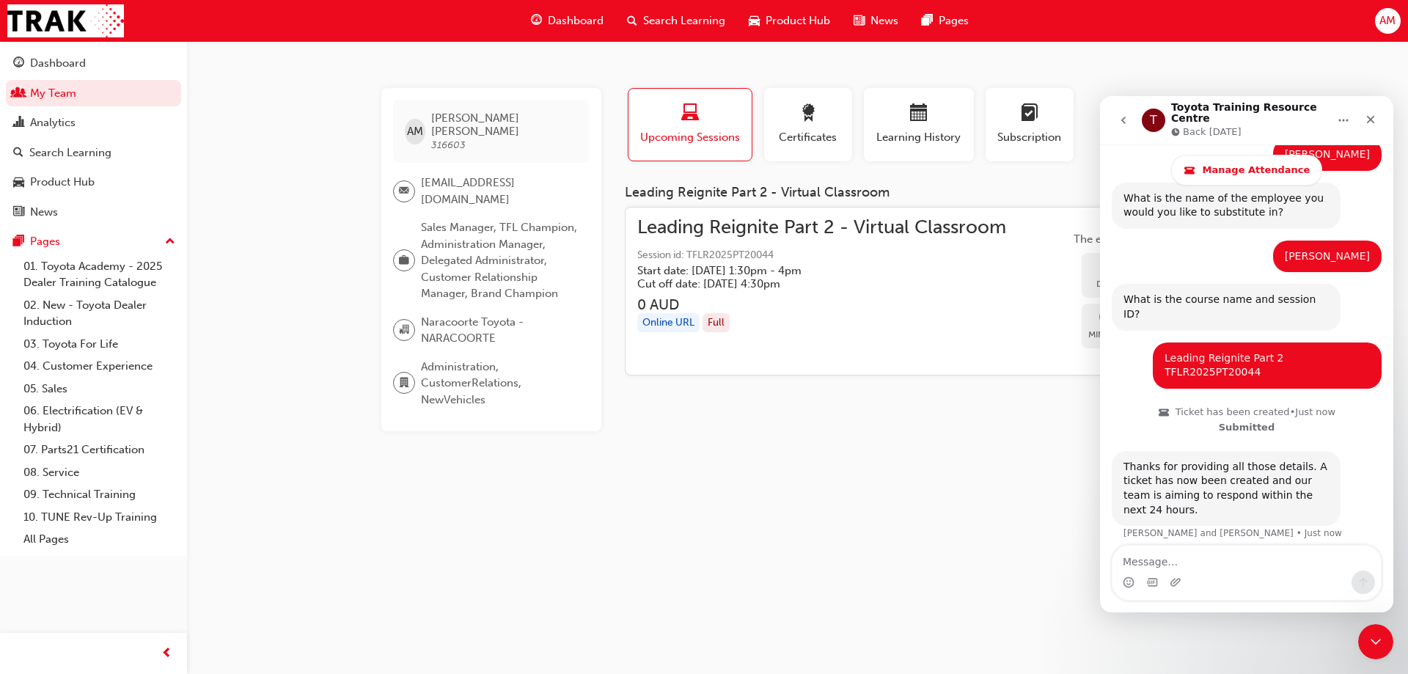
click at [962, 563] on div "AM Alicia Munro 316603 amunro@naracoortetoyota.com.au Sales Manager, TFL Champi…" at bounding box center [704, 337] width 1408 height 674
click at [1368, 116] on icon "Close" at bounding box center [1371, 120] width 8 height 8
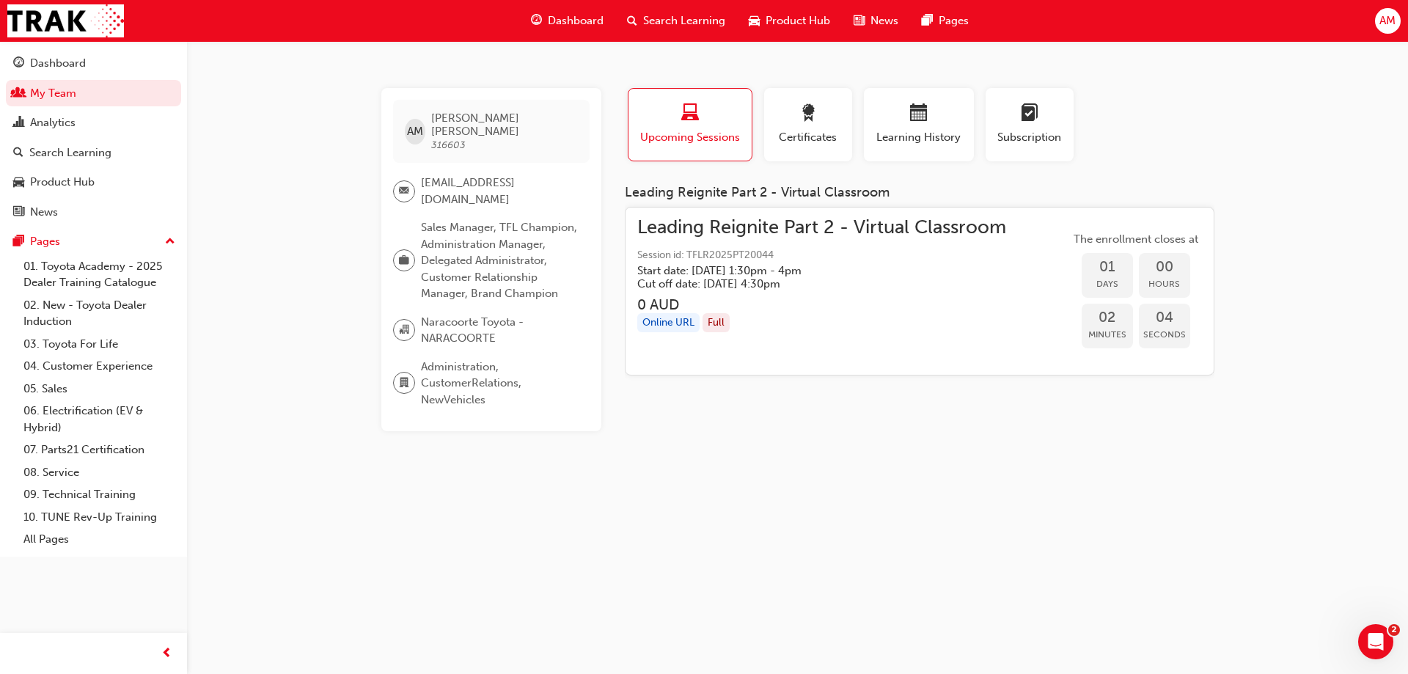
drag, startPoint x: 871, startPoint y: 557, endPoint x: 790, endPoint y: 411, distance: 167.1
click at [871, 546] on div "AM Alicia Munro 316603 amunro@naracoortetoyota.com.au Sales Manager, TFL Champi…" at bounding box center [704, 337] width 1408 height 674
click at [1370, 635] on icon "Open Intercom Messenger" at bounding box center [1374, 640] width 24 height 24
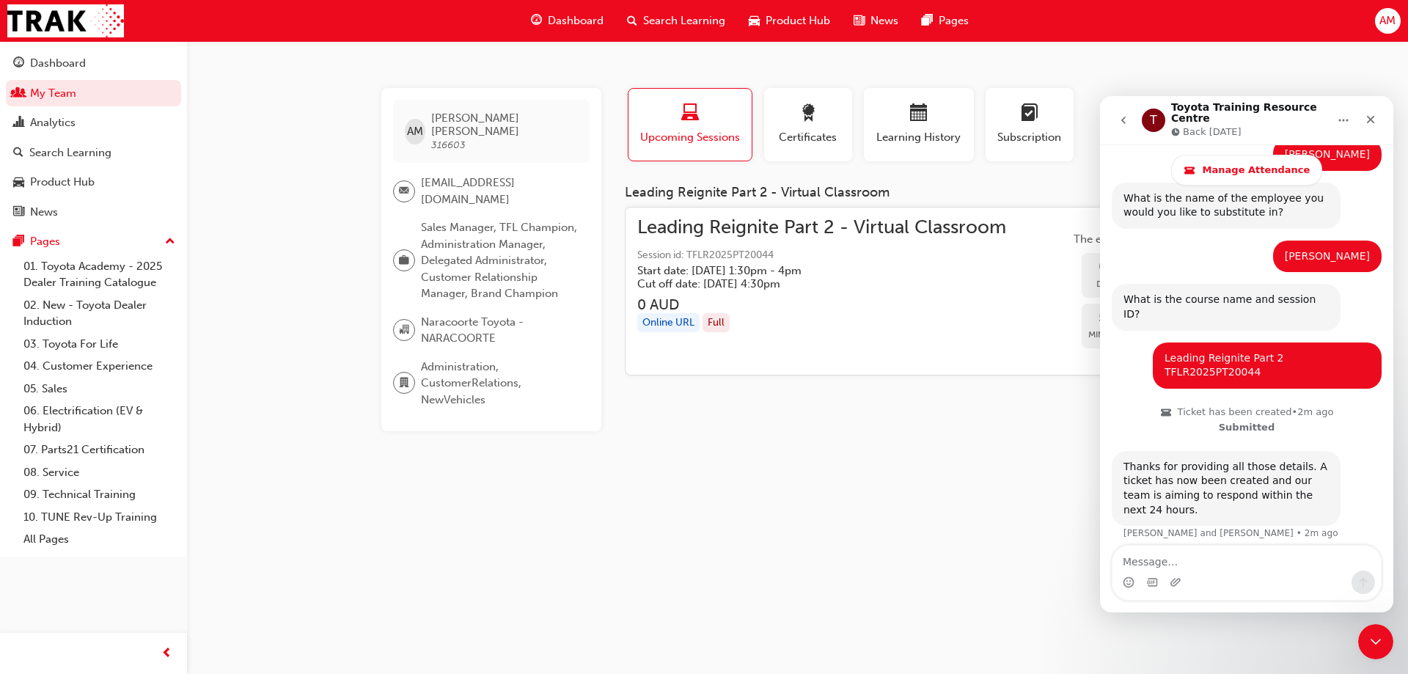
click at [1028, 505] on div "AM Alicia Munro 316603 amunro@naracoortetoyota.com.au Sales Manager, TFL Champi…" at bounding box center [704, 337] width 1408 height 674
